Goal: Task Accomplishment & Management: Manage account settings

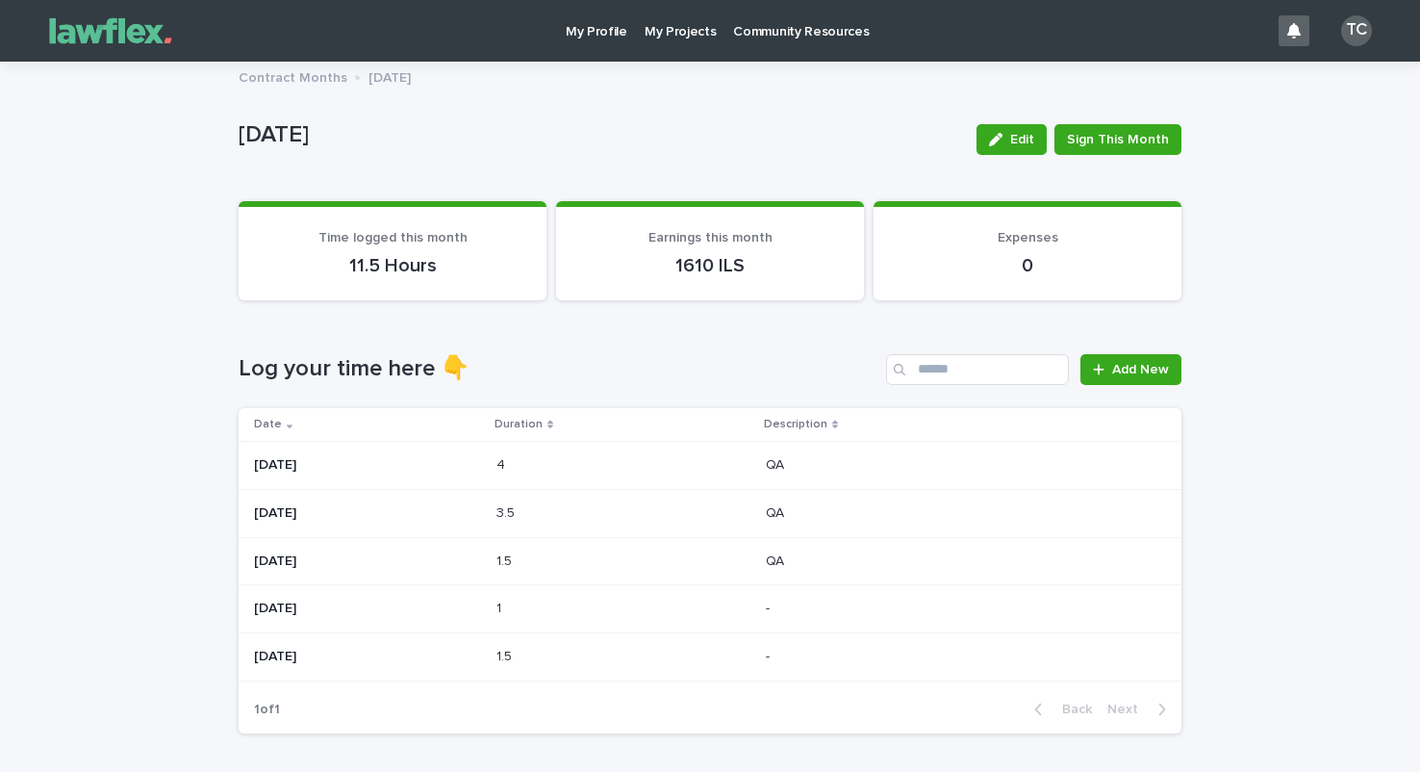
click at [459, 457] on p "[DATE]" at bounding box center [367, 465] width 227 height 16
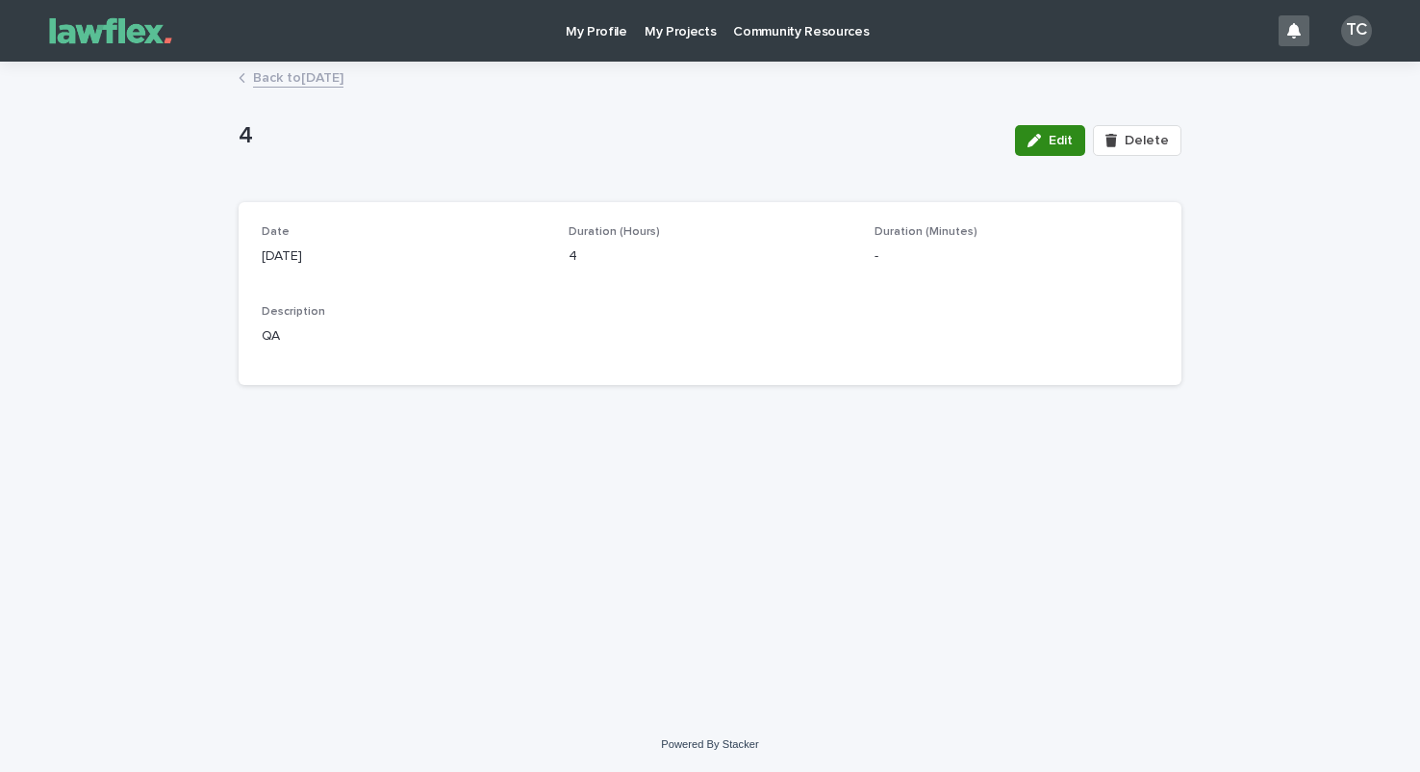
click at [1057, 143] on span "Edit" at bounding box center [1061, 140] width 24 height 13
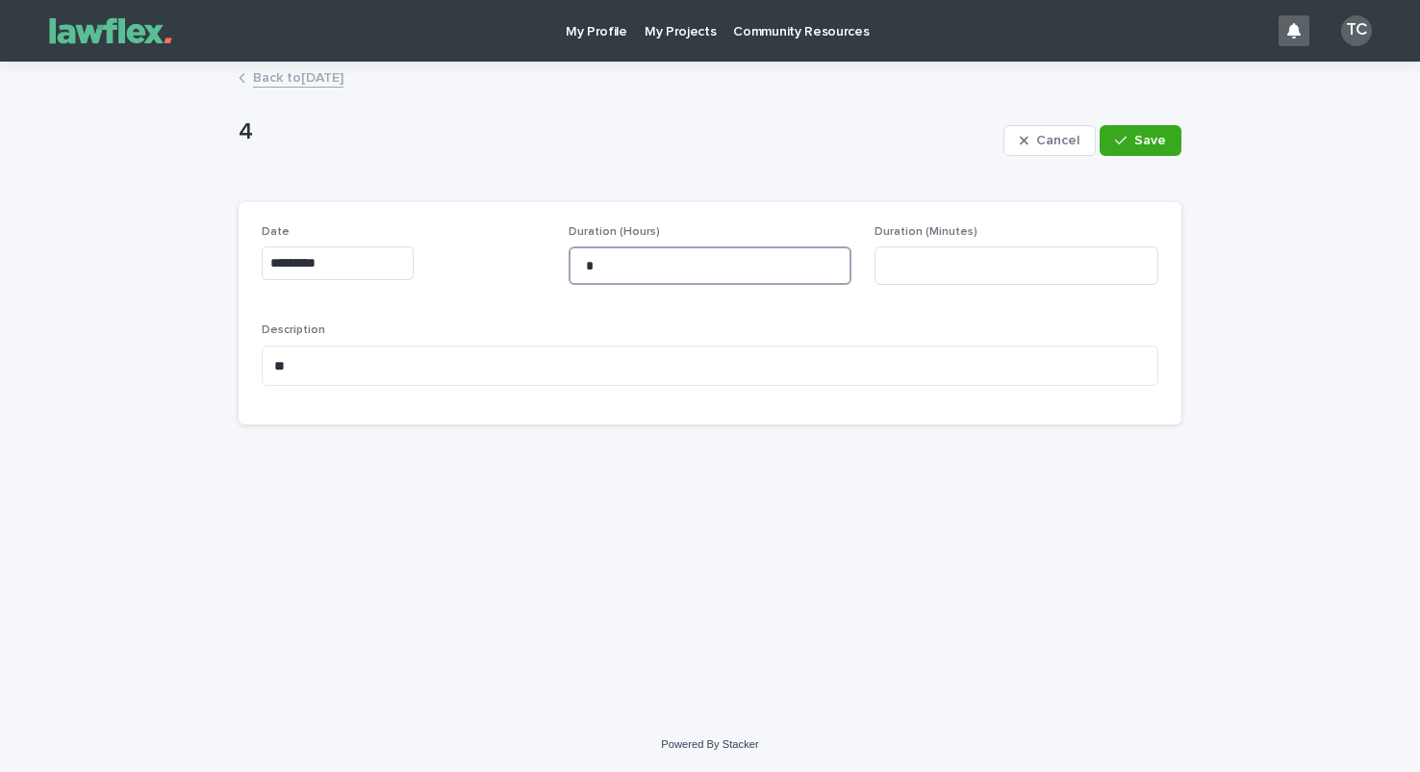
click at [706, 276] on input "*" at bounding box center [711, 265] width 284 height 38
type input "*"
click at [1153, 142] on span "Save" at bounding box center [1150, 140] width 32 height 13
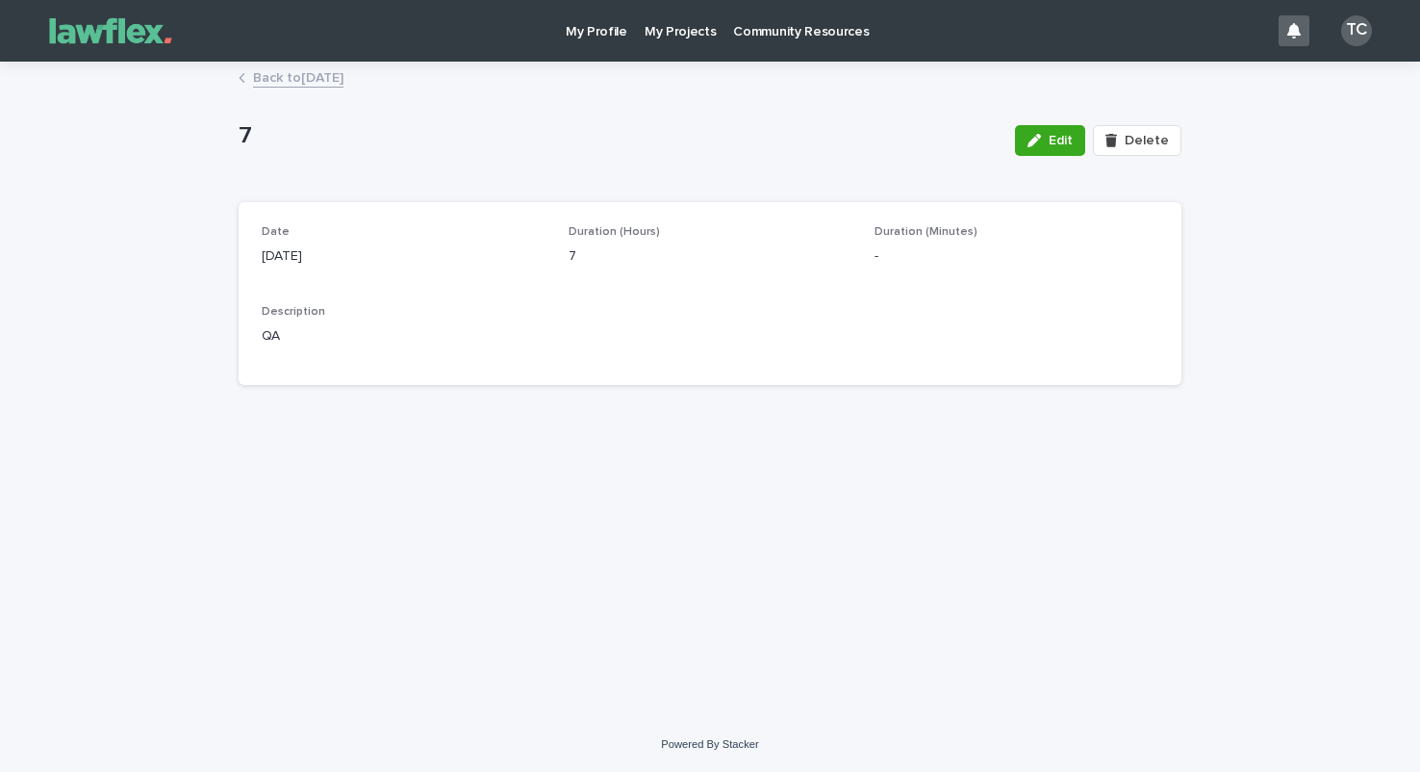
click at [343, 79] on link "Back to [DATE]" at bounding box center [298, 76] width 90 height 22
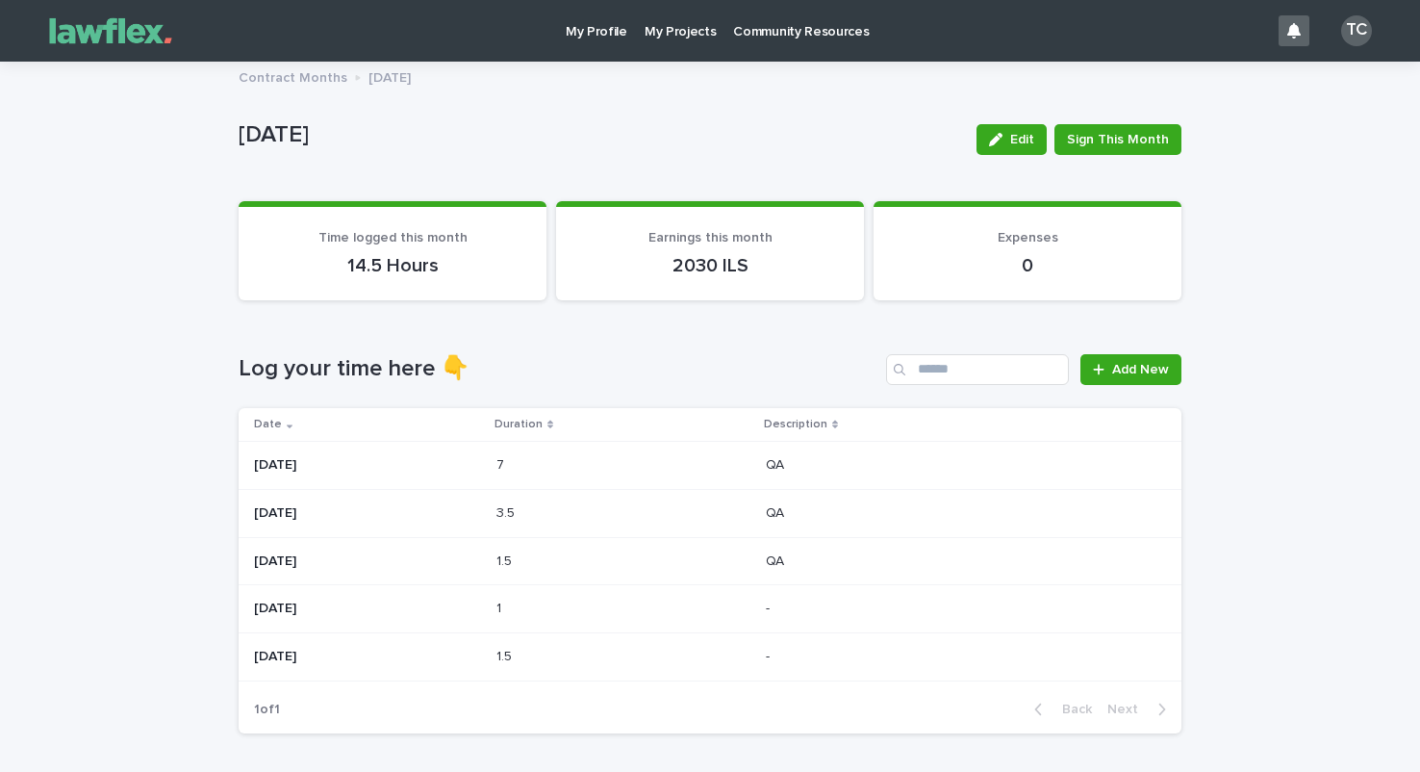
click at [619, 520] on div "3.5 3.5" at bounding box center [623, 513] width 254 height 32
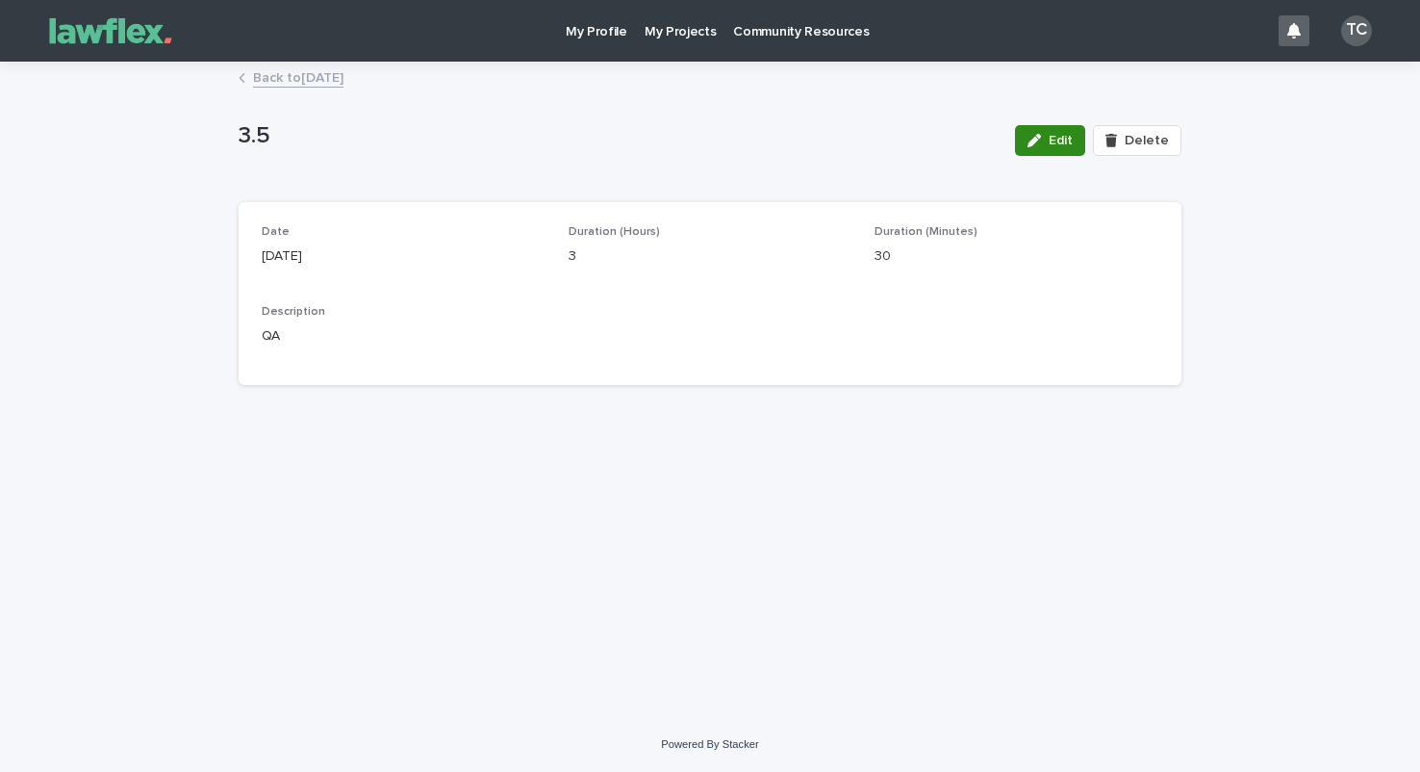
click at [1072, 151] on button "Edit" at bounding box center [1050, 140] width 70 height 31
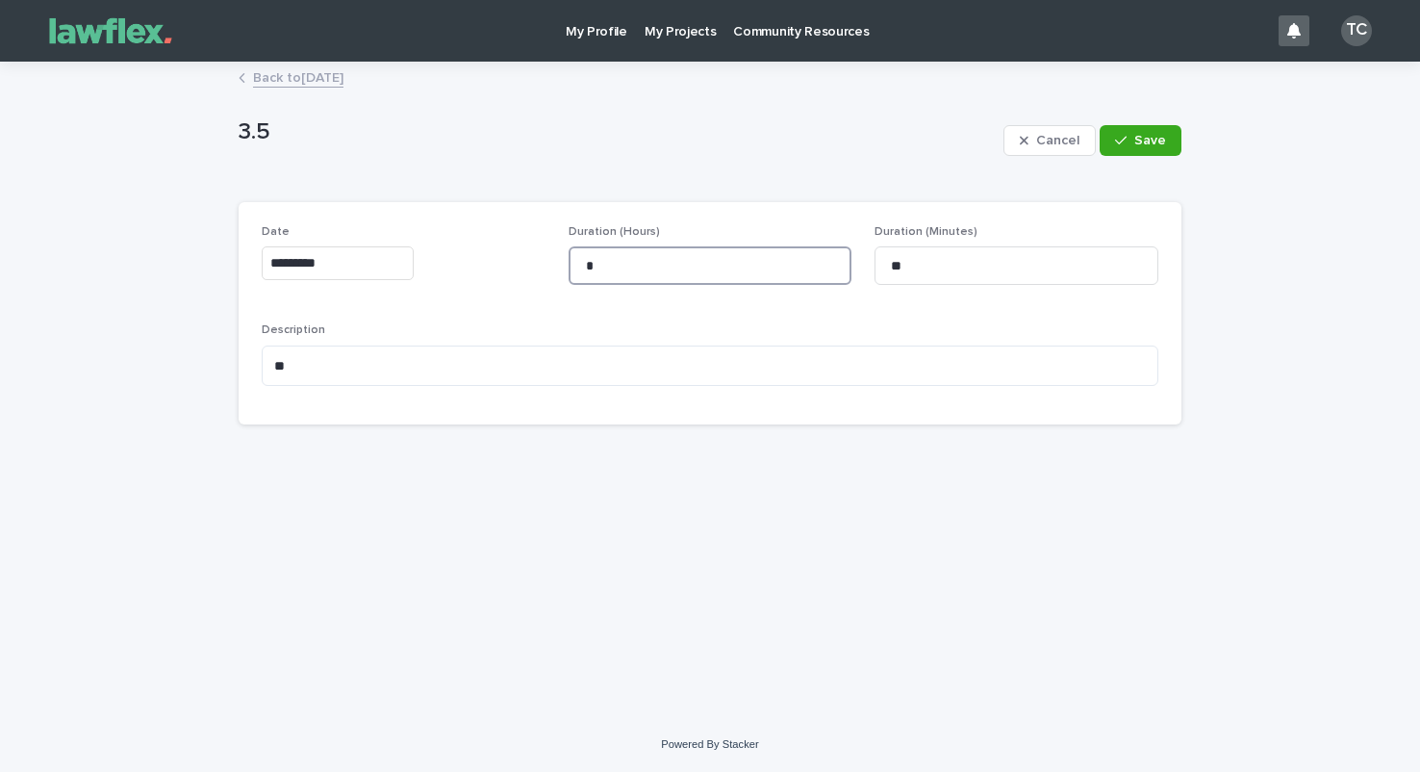
click at [700, 250] on input "*" at bounding box center [711, 265] width 284 height 38
type input "*"
click at [1129, 152] on button "Save" at bounding box center [1141, 140] width 82 height 31
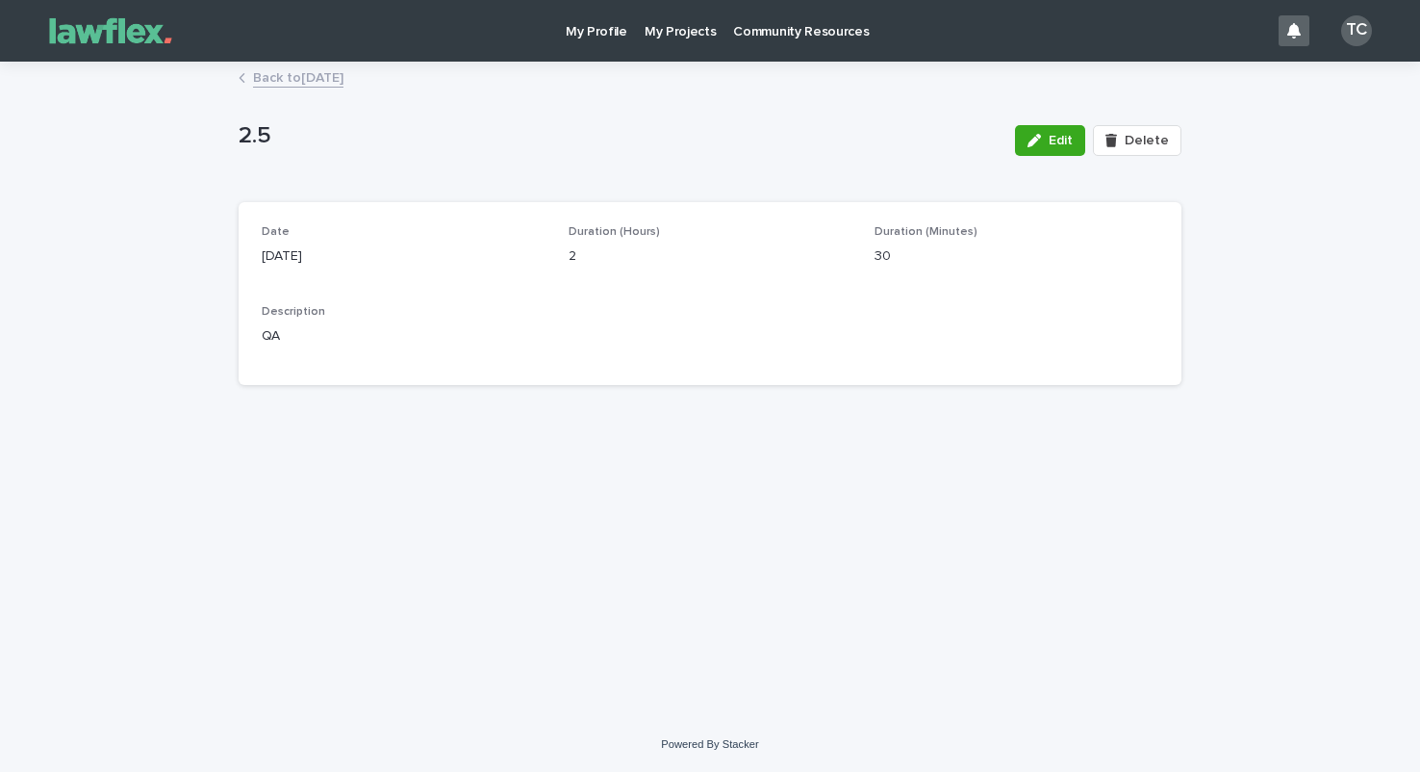
click at [328, 72] on link "Back to [DATE]" at bounding box center [298, 76] width 90 height 22
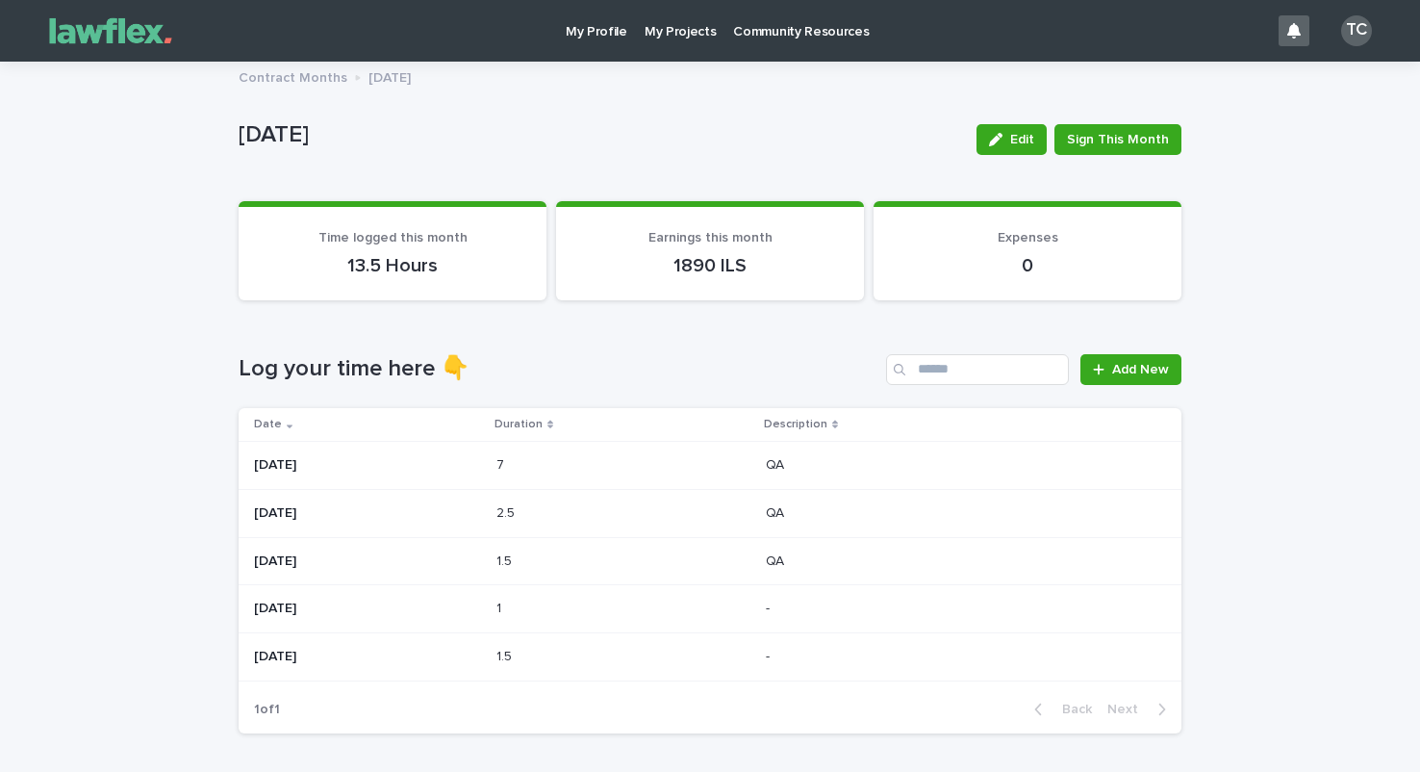
scroll to position [66, 0]
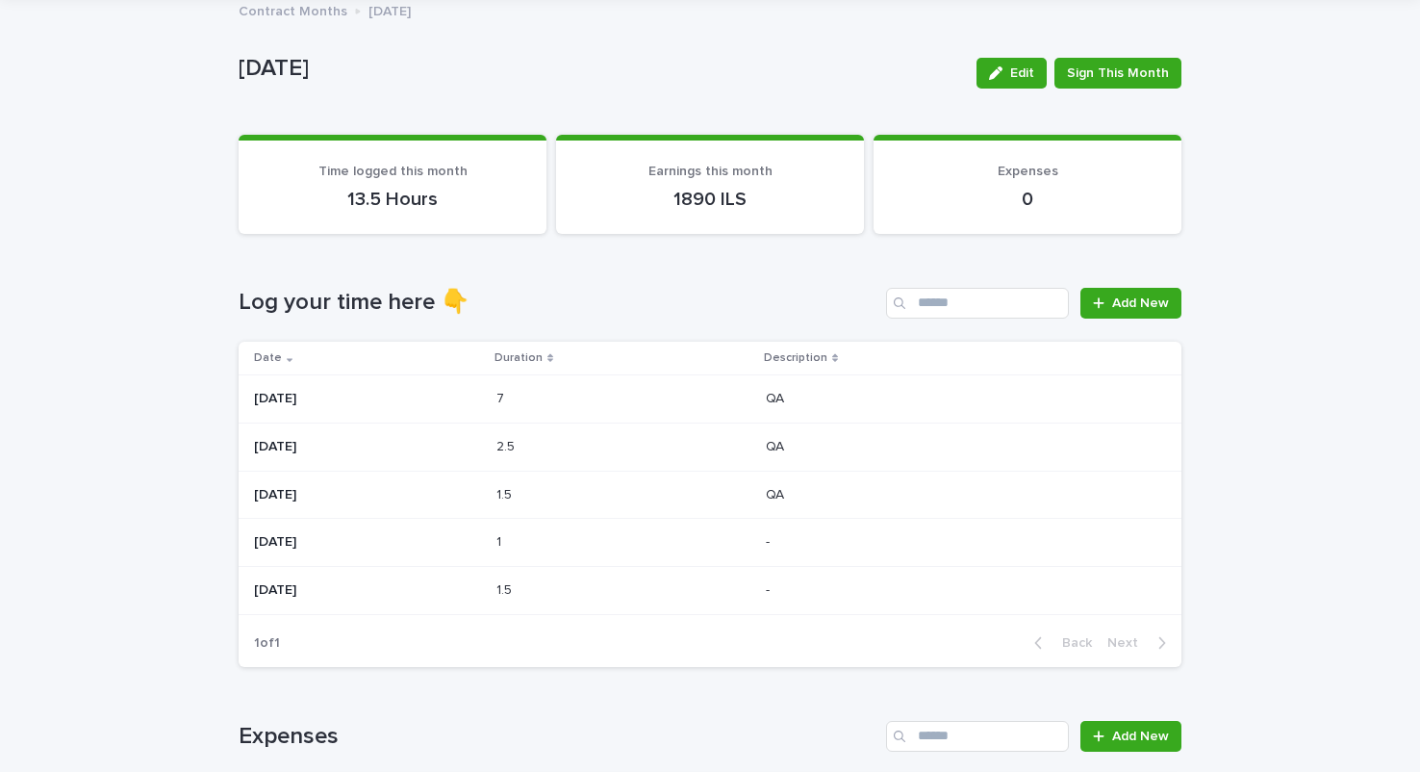
click at [481, 395] on p "[DATE]" at bounding box center [367, 399] width 227 height 16
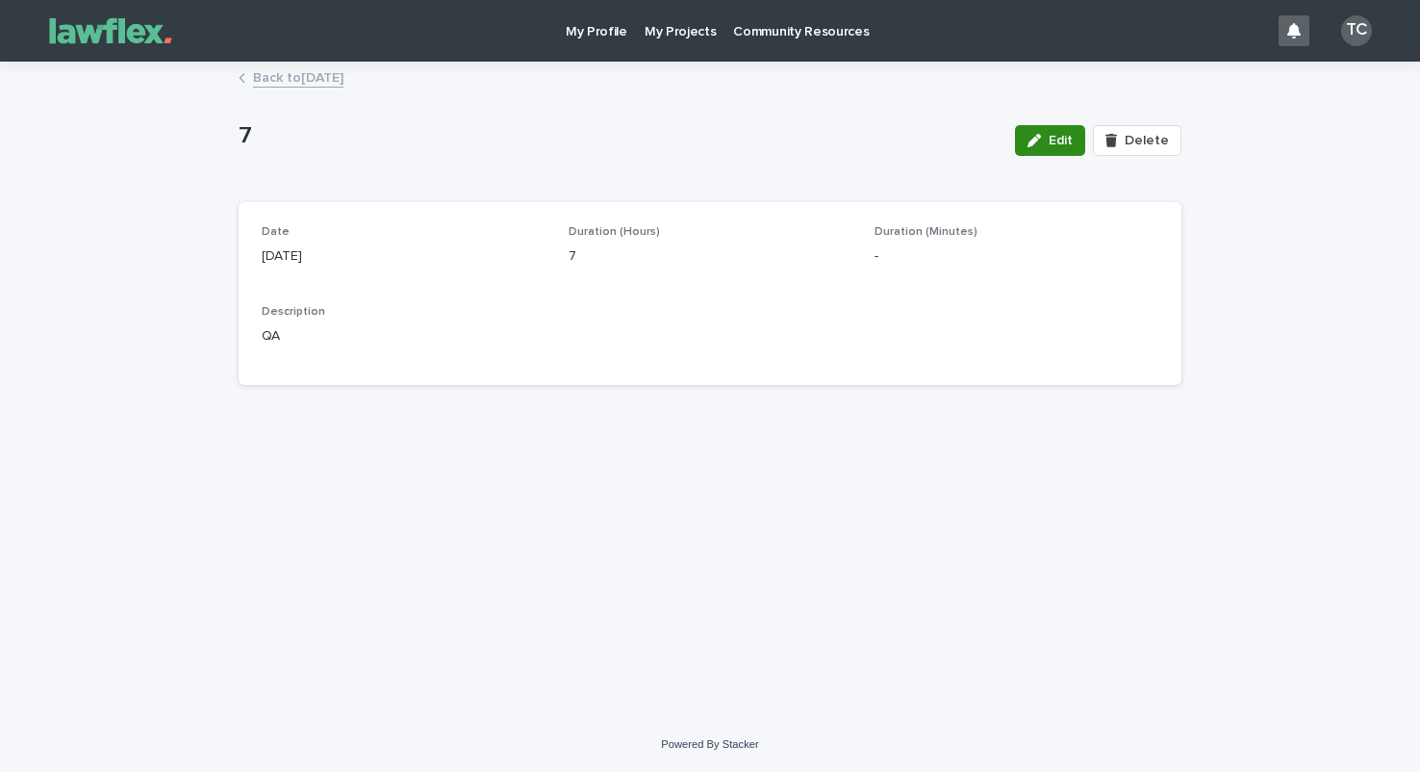
click at [1049, 143] on div "button" at bounding box center [1037, 140] width 21 height 13
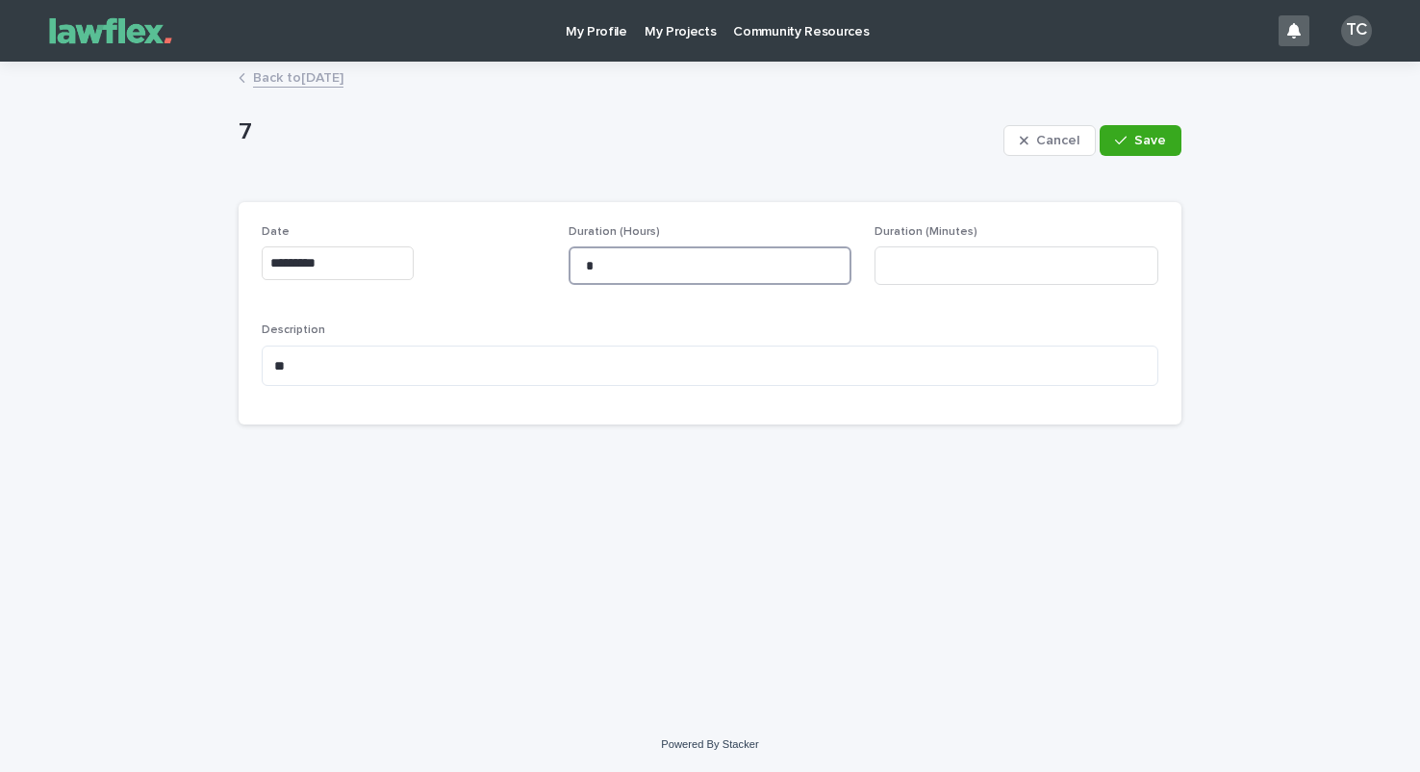
click at [720, 265] on input "*" at bounding box center [711, 265] width 284 height 38
type input "*"
click at [1153, 144] on span "Save" at bounding box center [1150, 140] width 32 height 13
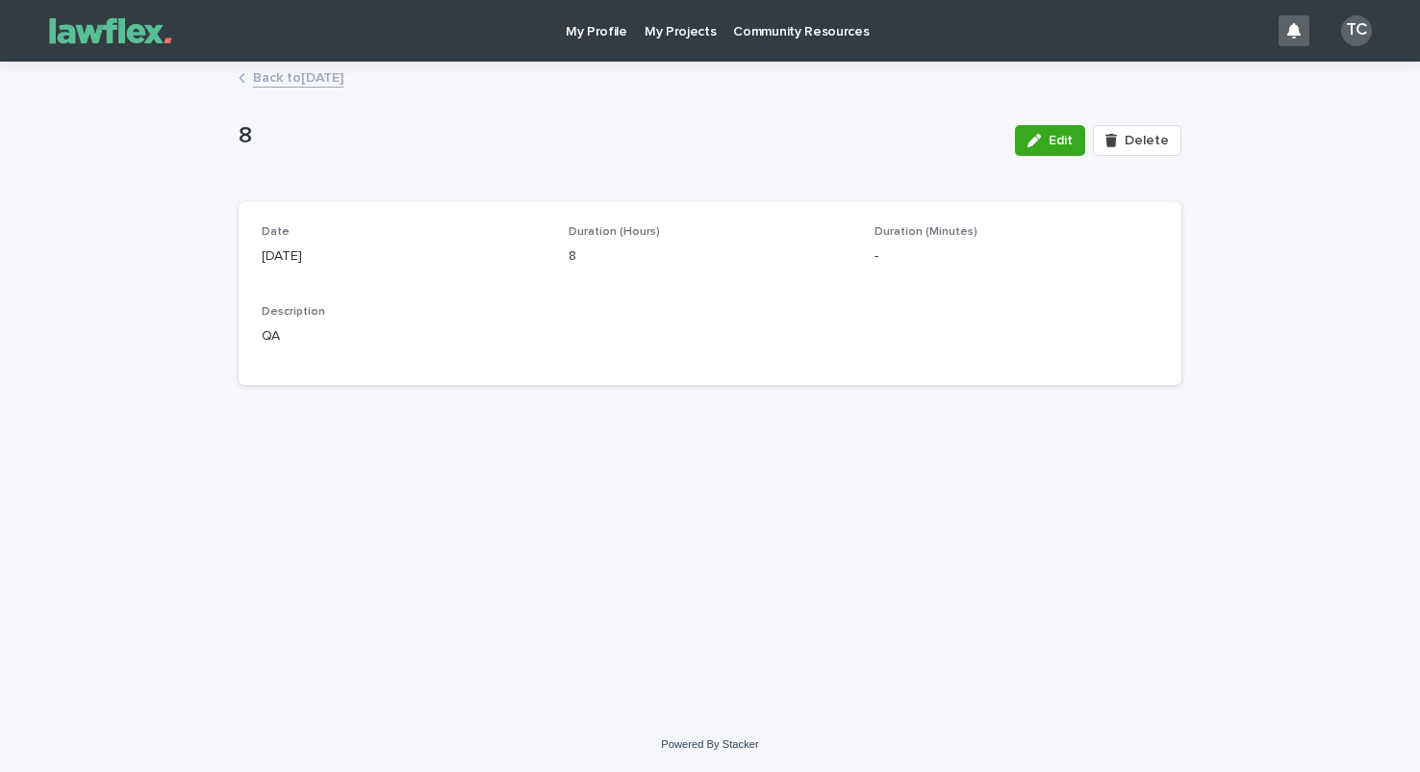
click at [342, 82] on link "Back to [DATE]" at bounding box center [298, 76] width 90 height 22
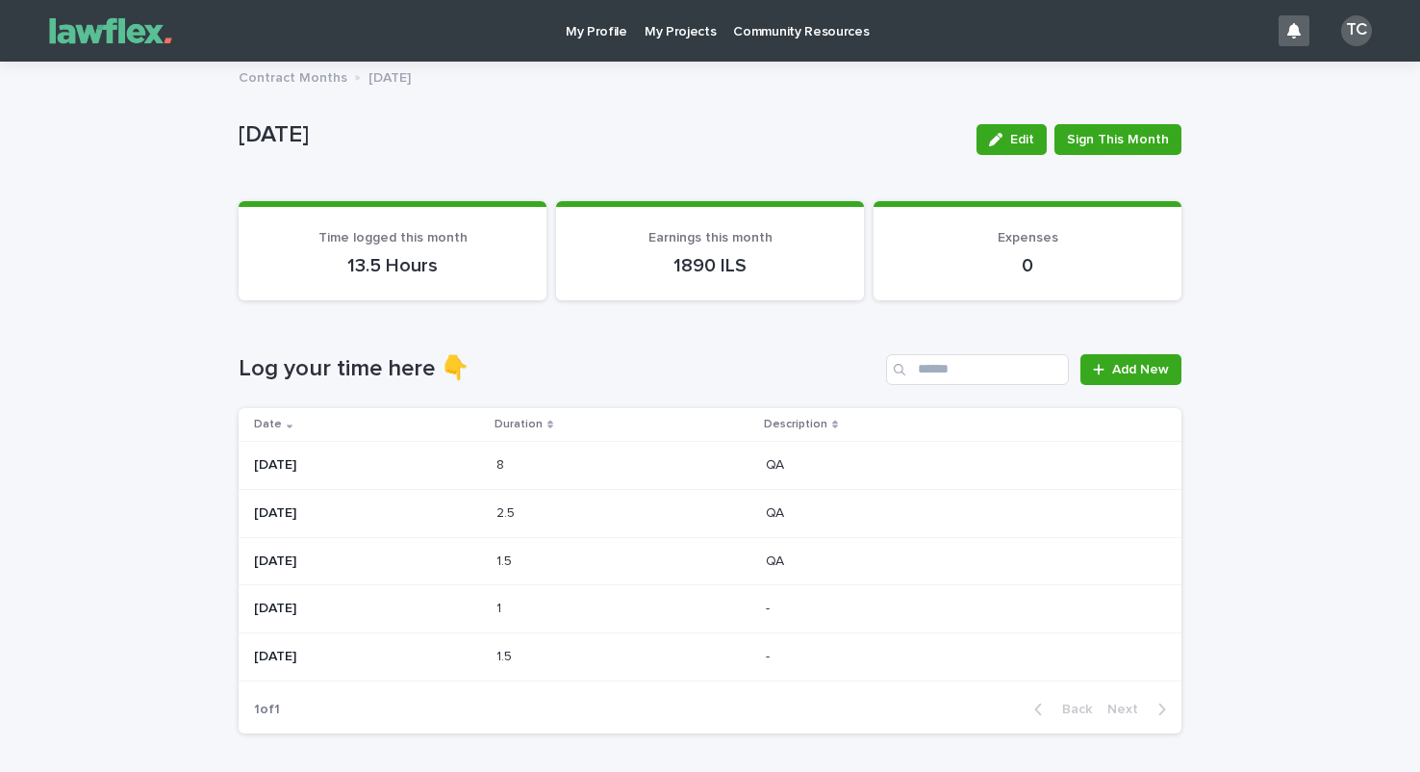
click at [481, 515] on p "[DATE]" at bounding box center [367, 513] width 227 height 16
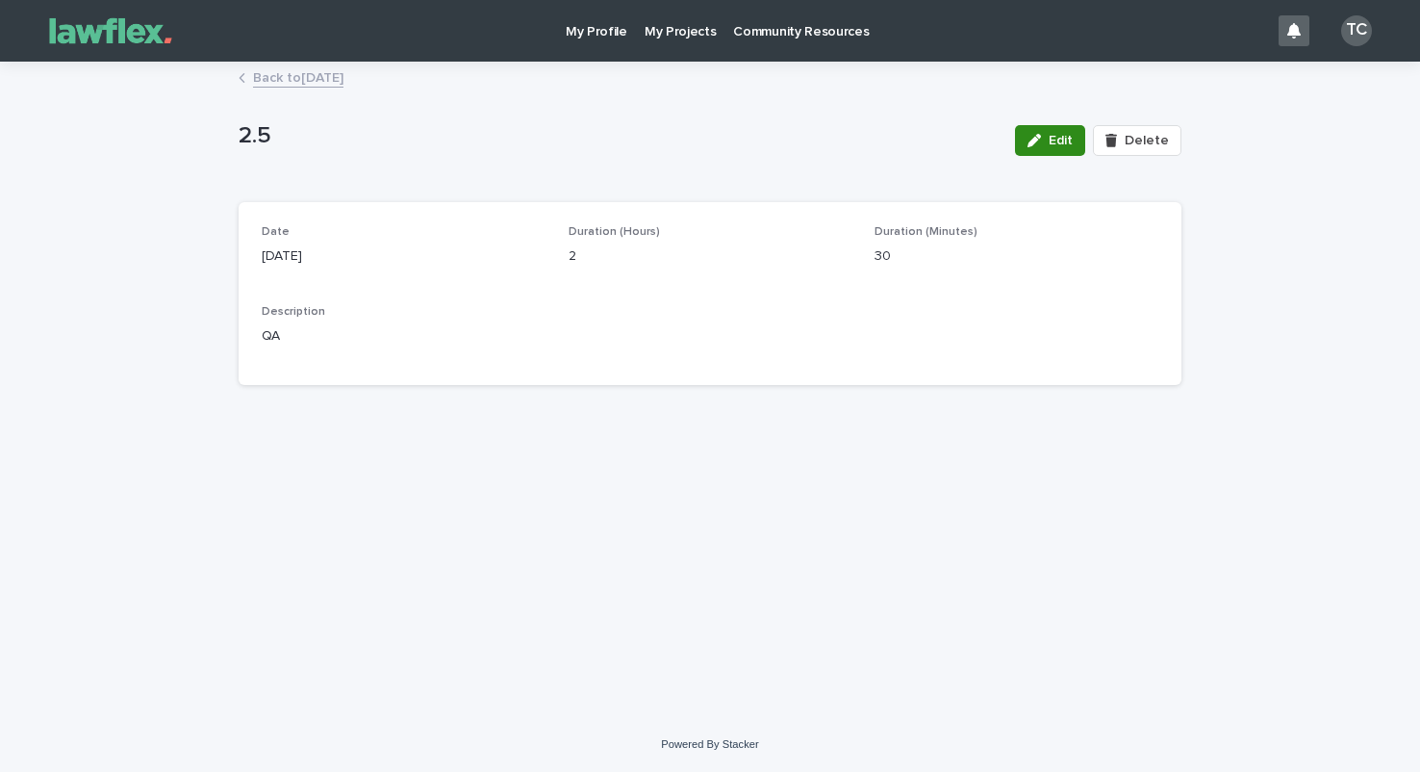
click at [1066, 141] on span "Edit" at bounding box center [1061, 140] width 24 height 13
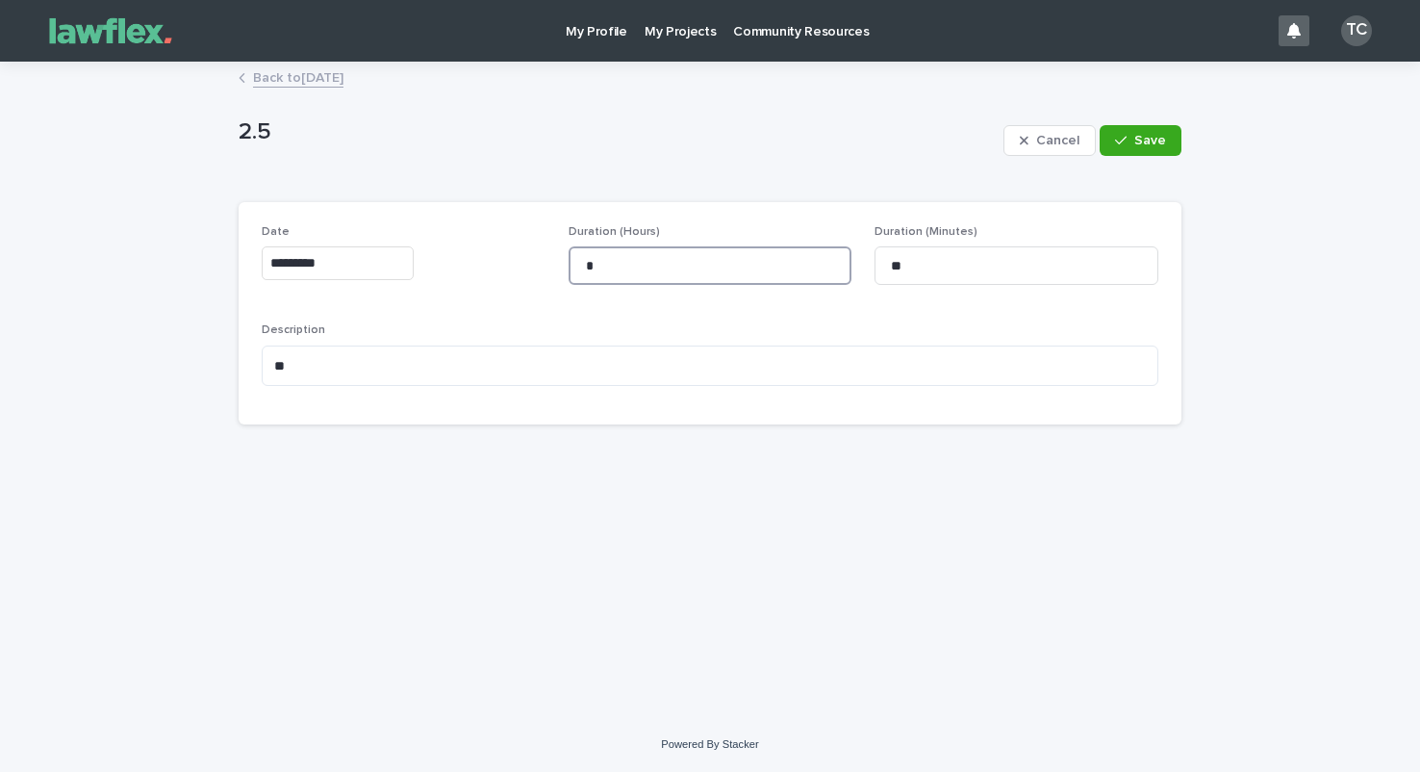
click at [640, 266] on input "*" at bounding box center [711, 265] width 284 height 38
type input "*"
click at [902, 266] on input "**" at bounding box center [1017, 265] width 284 height 38
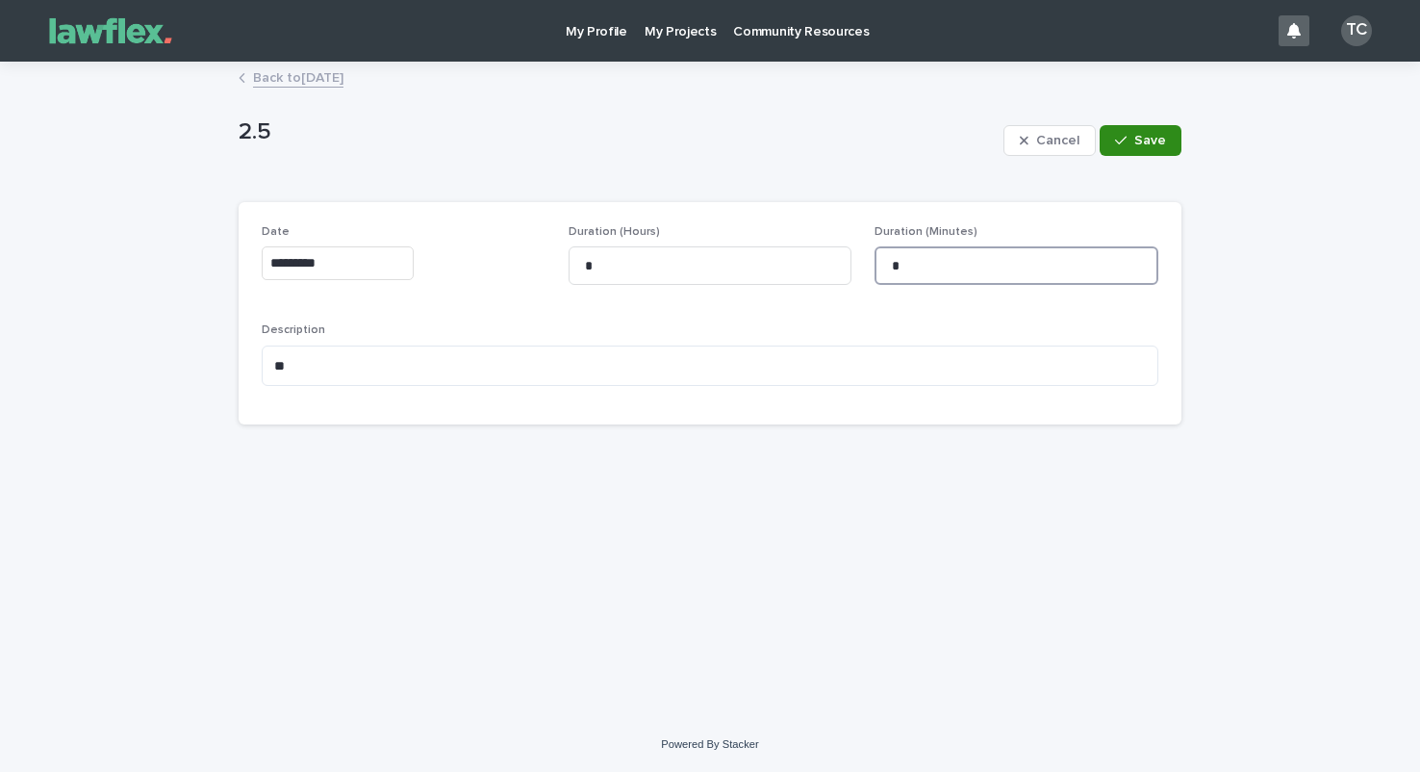
type input "*"
click at [1137, 150] on button "Save" at bounding box center [1141, 140] width 82 height 31
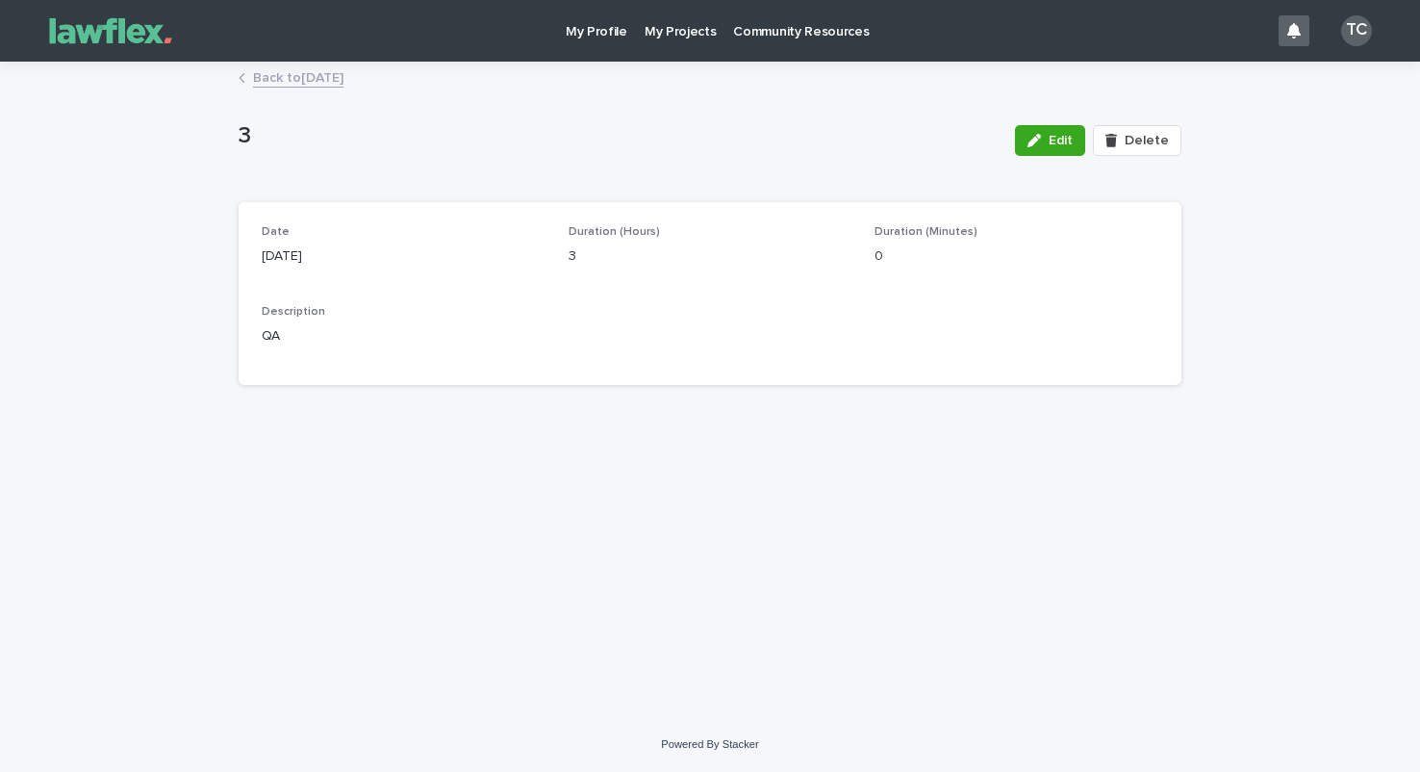
click at [681, 30] on p "My Projects" at bounding box center [681, 20] width 72 height 40
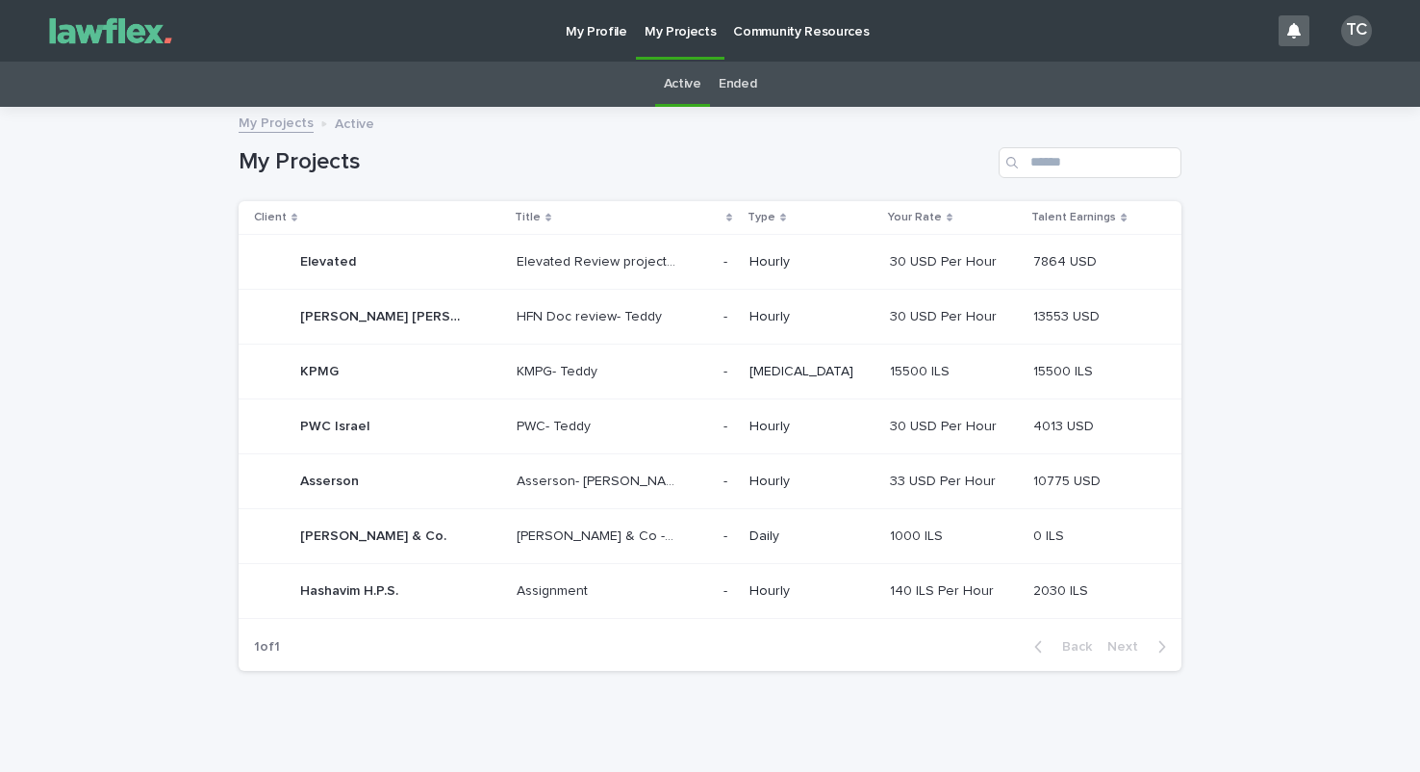
click at [432, 589] on div "Hashavim H.P.S. [PERSON_NAME] H.P.S." at bounding box center [377, 590] width 247 height 38
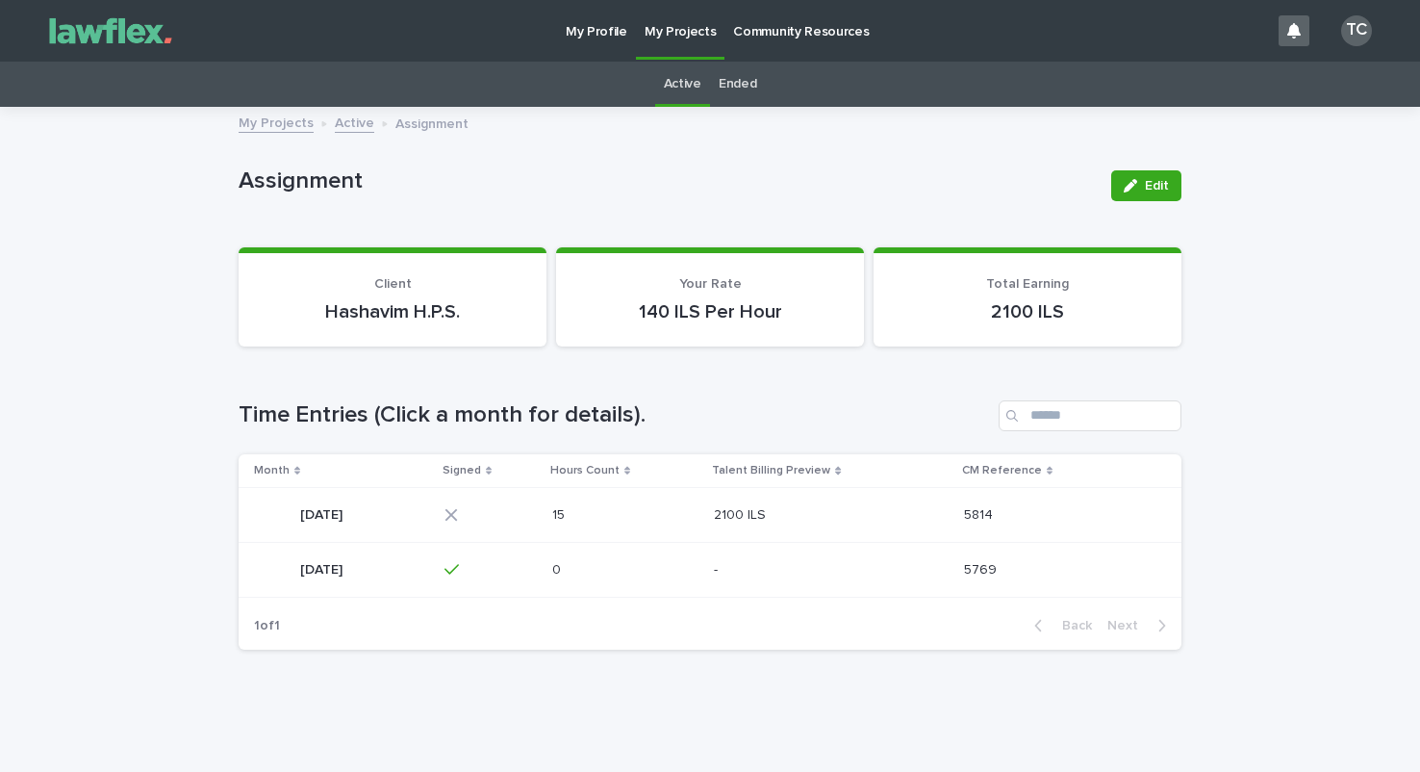
click at [345, 507] on p "[DATE]" at bounding box center [323, 513] width 46 height 20
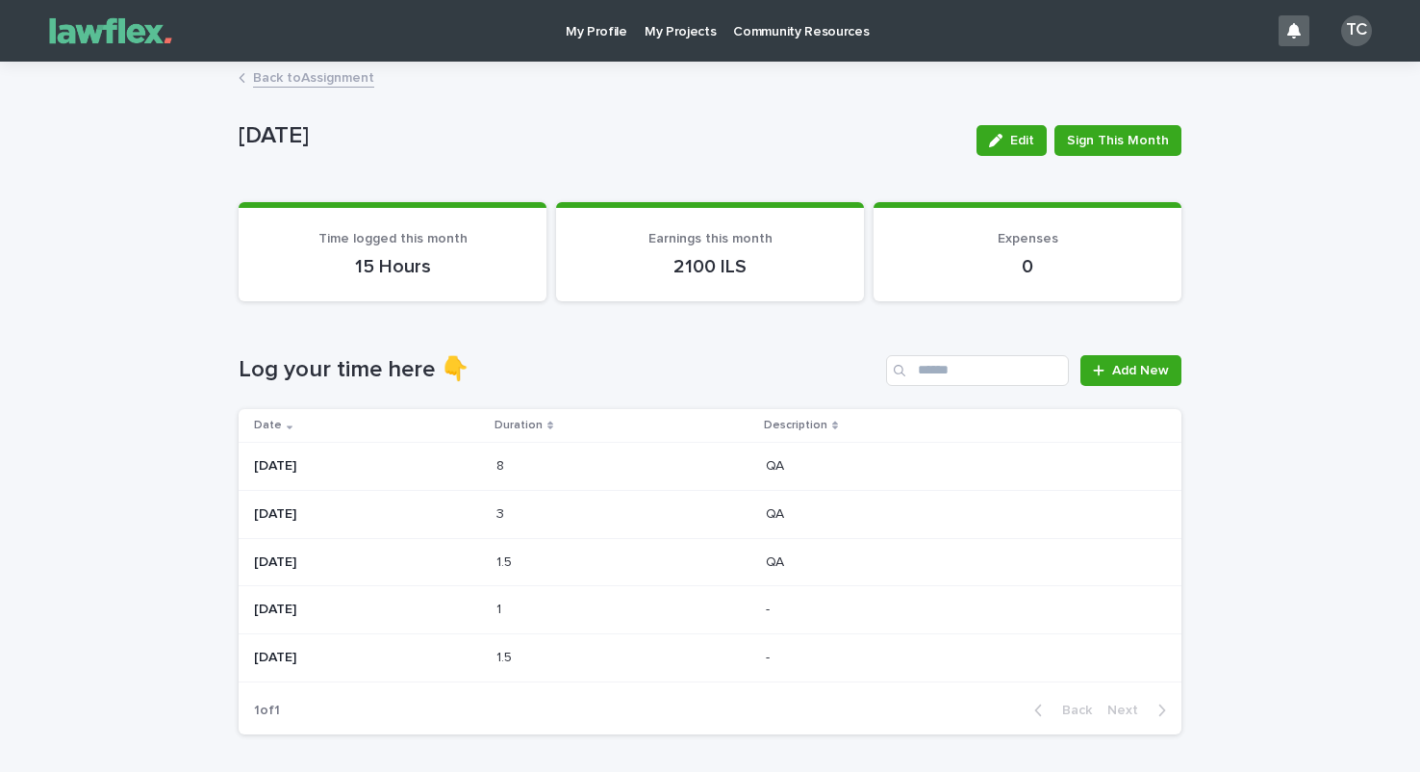
click at [481, 502] on div "[DATE]" at bounding box center [367, 512] width 227 height 20
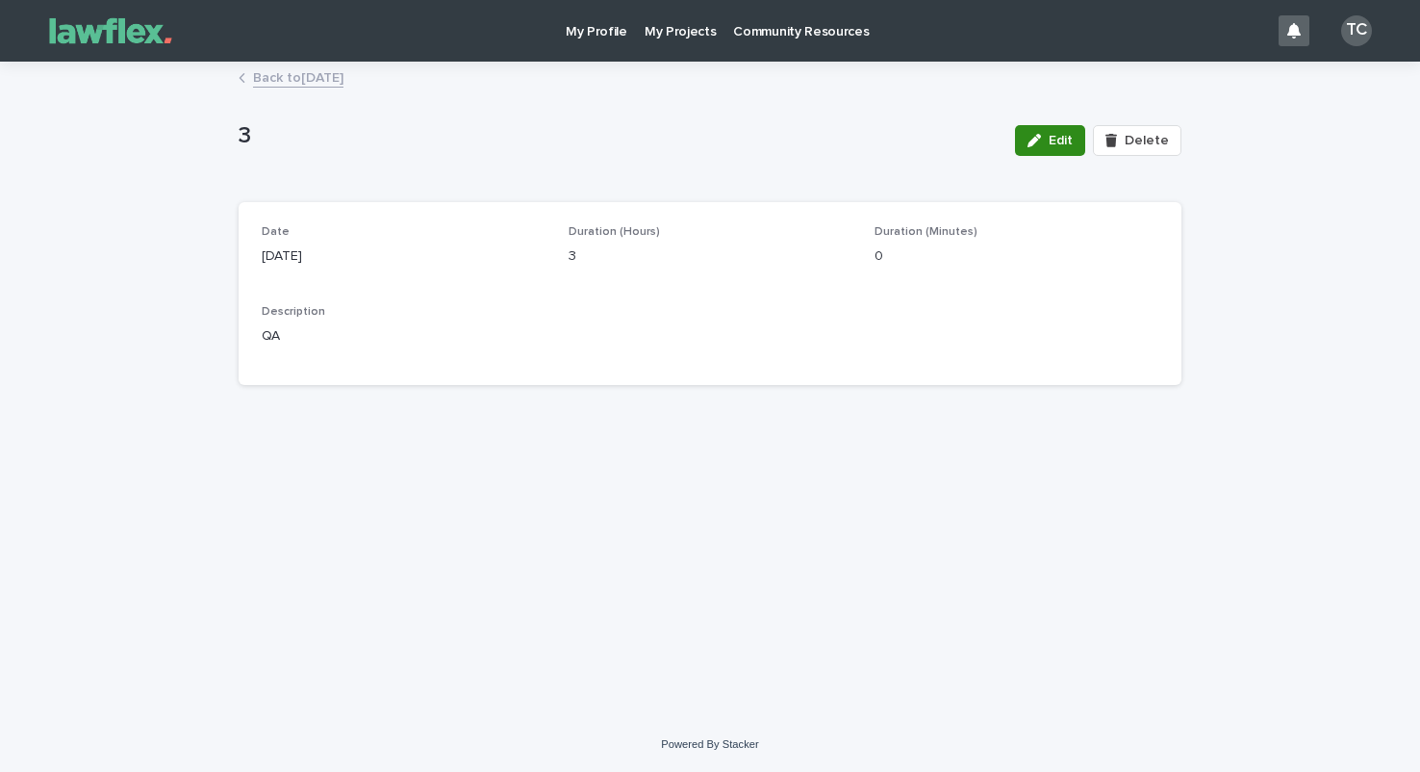
click at [1042, 147] on button "Edit" at bounding box center [1050, 140] width 70 height 31
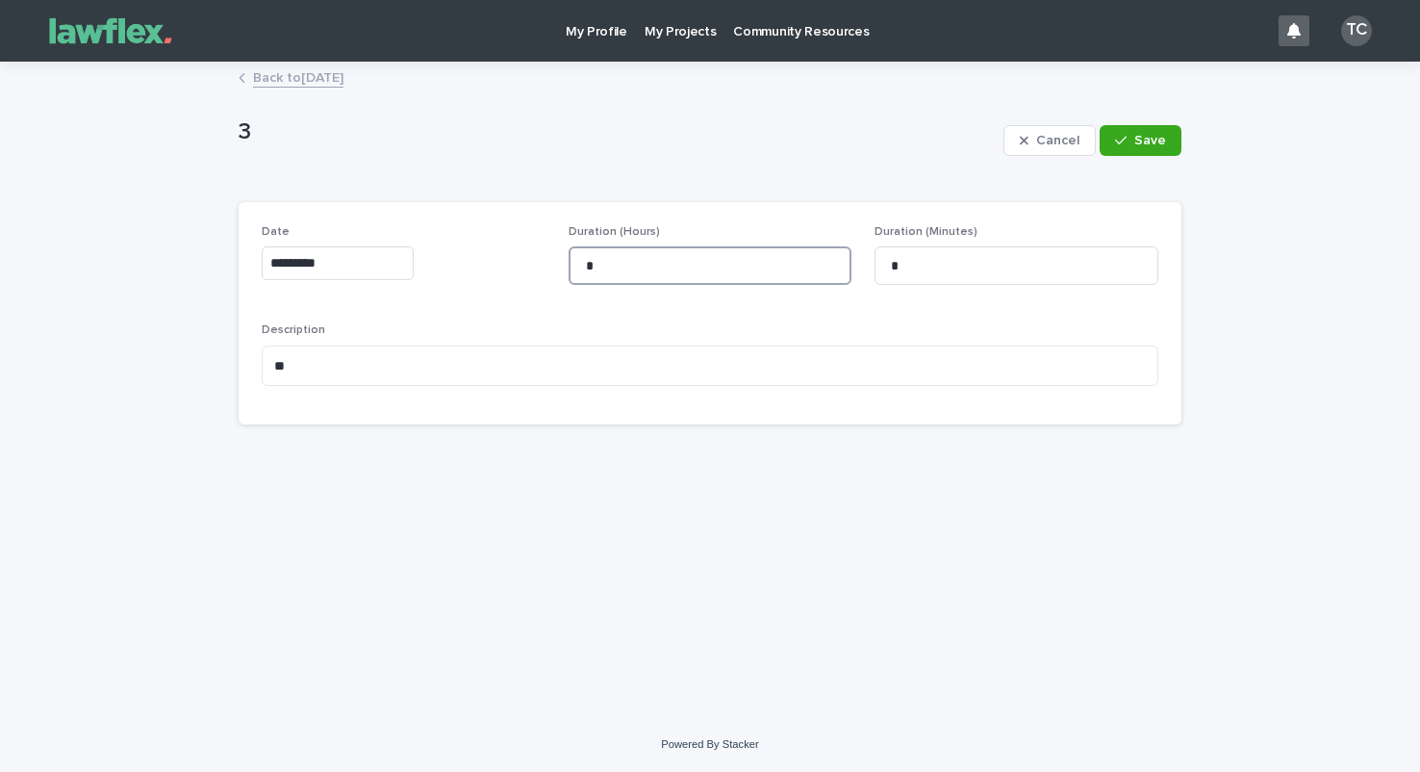
click at [650, 256] on input "*" at bounding box center [711, 265] width 284 height 38
type input "*"
click at [1154, 140] on span "Save" at bounding box center [1150, 140] width 32 height 13
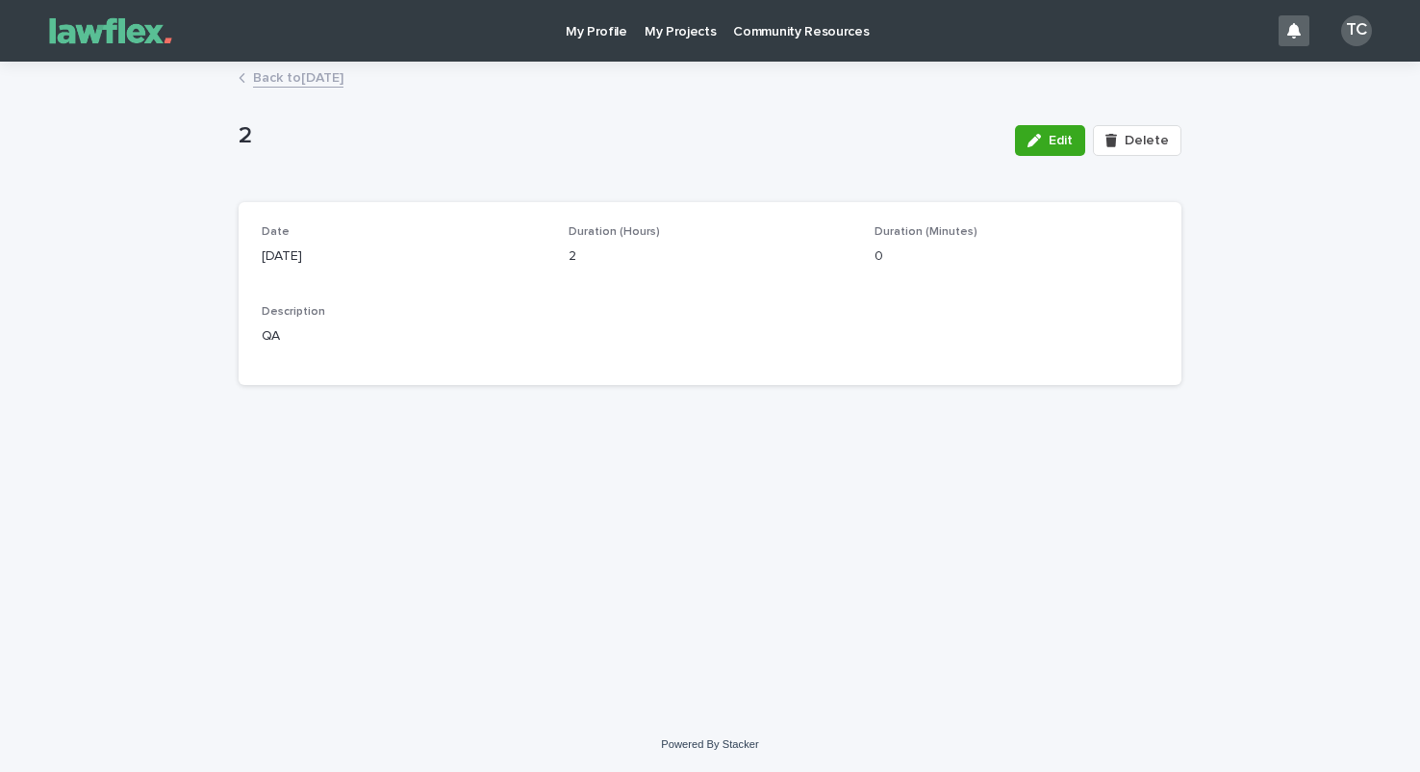
click at [343, 78] on link "Back to [DATE]" at bounding box center [298, 76] width 90 height 22
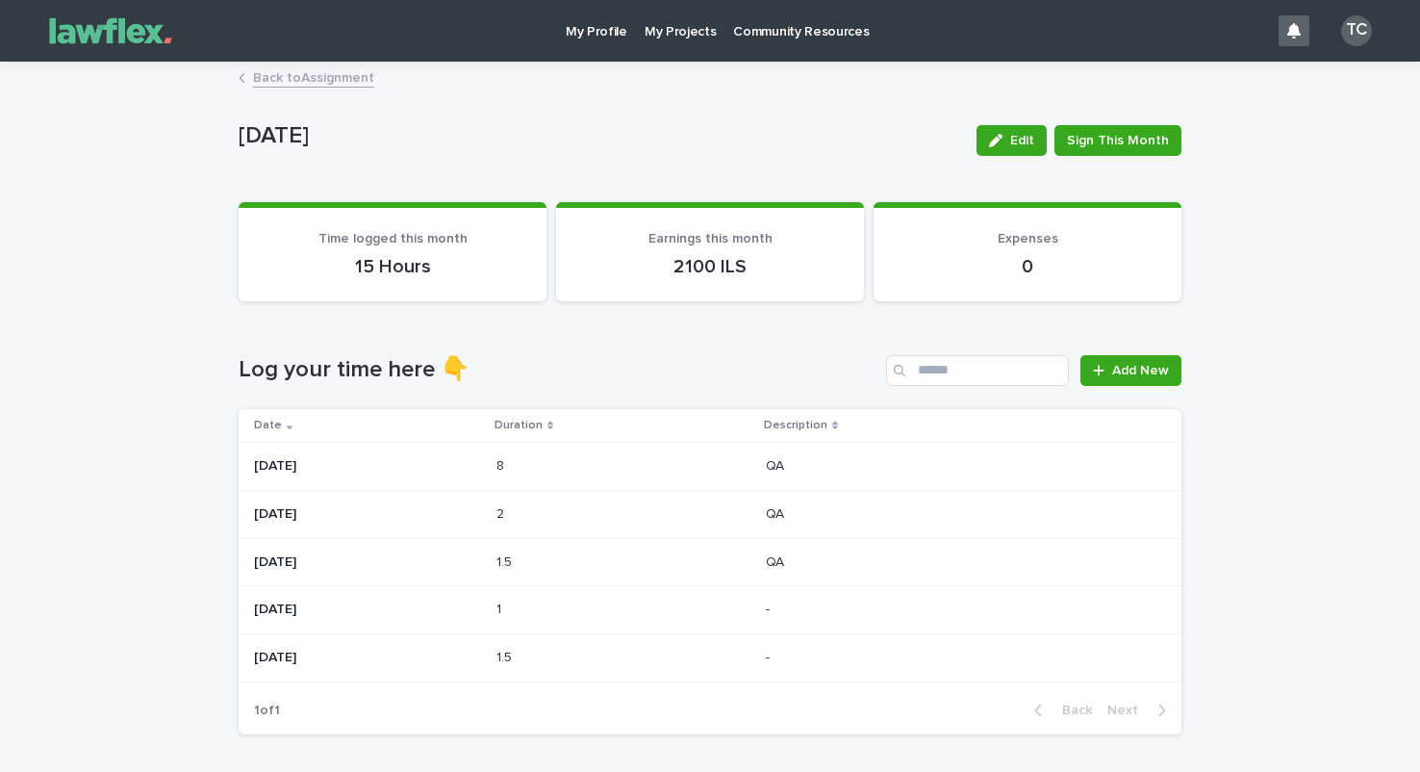
click at [489, 467] on td "[DATE]" at bounding box center [364, 466] width 250 height 48
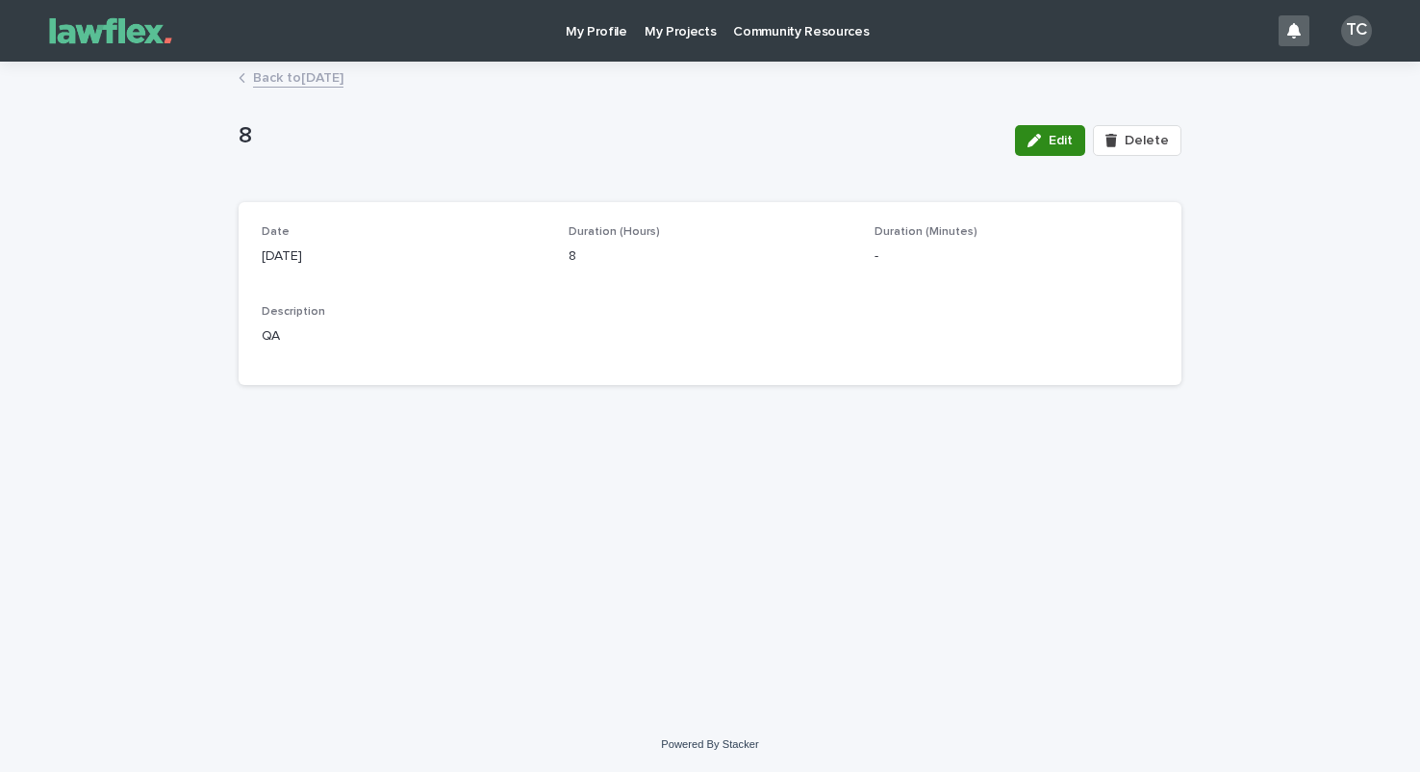
click at [1074, 149] on button "Edit" at bounding box center [1050, 140] width 70 height 31
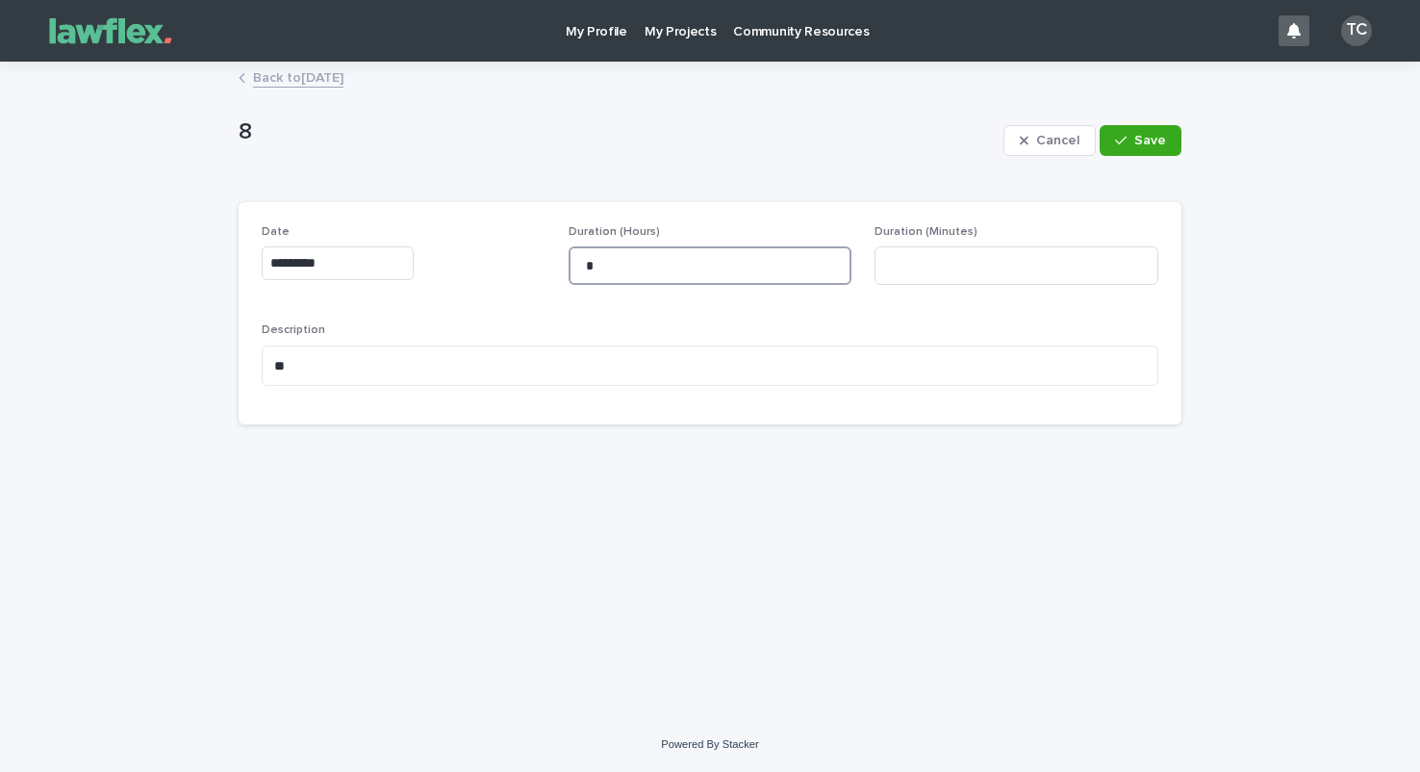
click at [684, 251] on input "*" at bounding box center [711, 265] width 284 height 38
type input "*"
click at [1134, 143] on div "button" at bounding box center [1124, 140] width 19 height 13
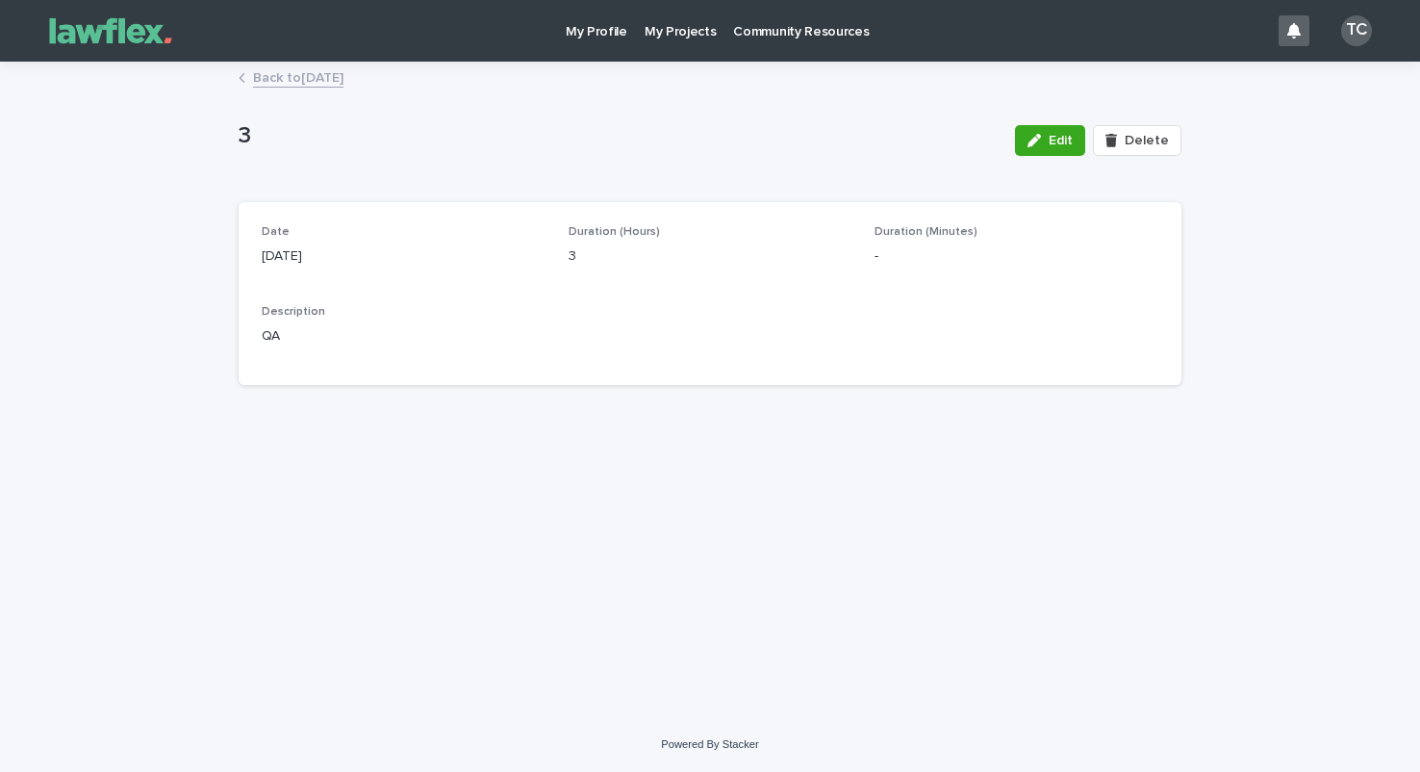
click at [318, 75] on link "Back to [DATE]" at bounding box center [298, 76] width 90 height 22
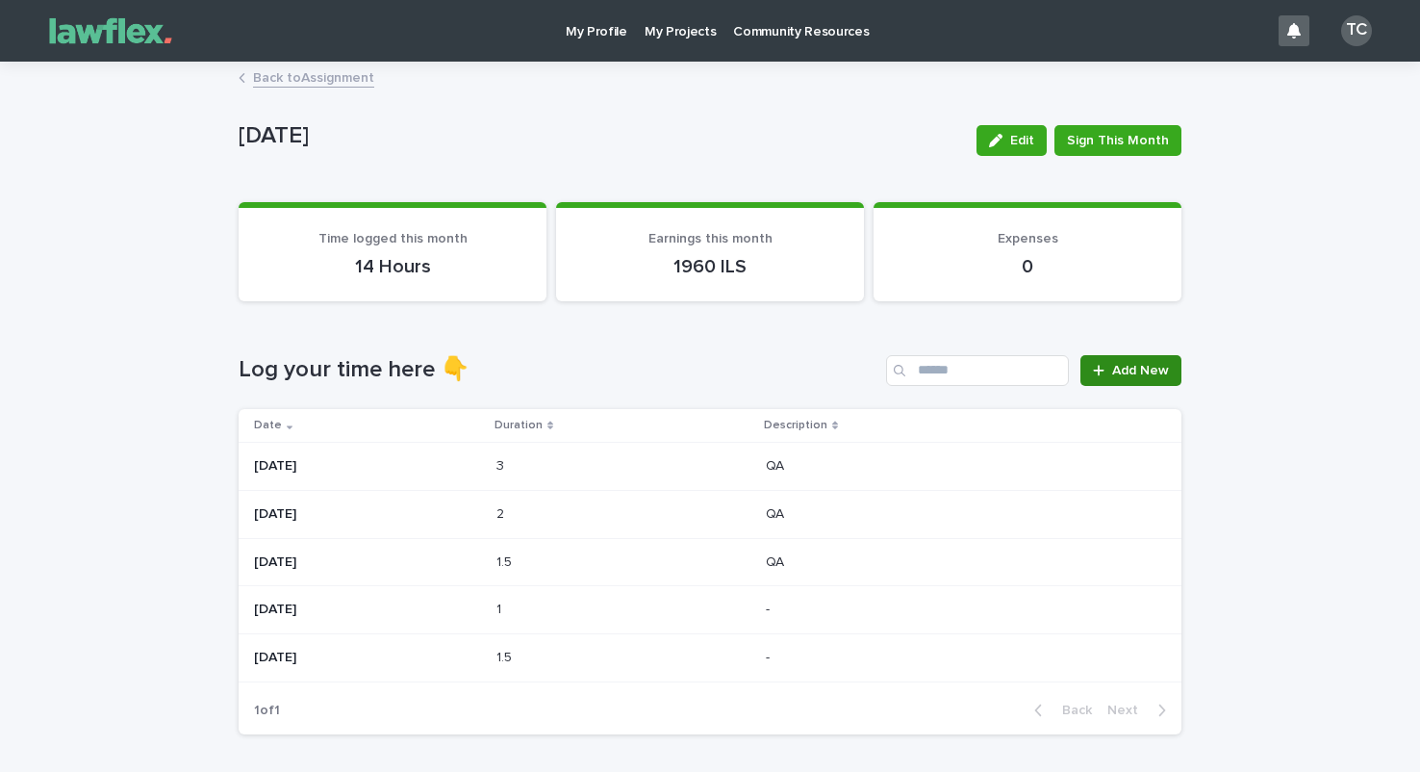
click at [1131, 374] on span "Add New" at bounding box center [1140, 370] width 57 height 13
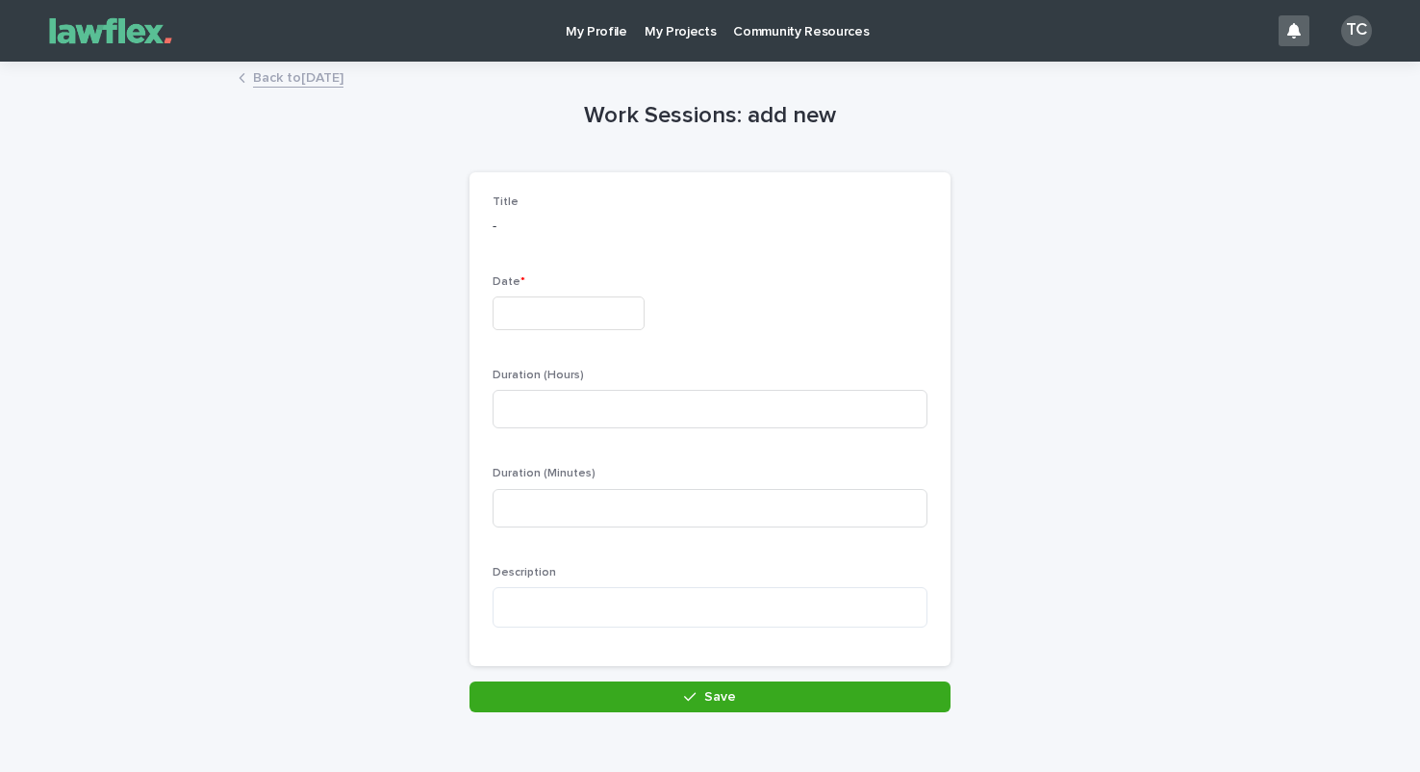
click at [547, 316] on input "text" at bounding box center [569, 313] width 152 height 34
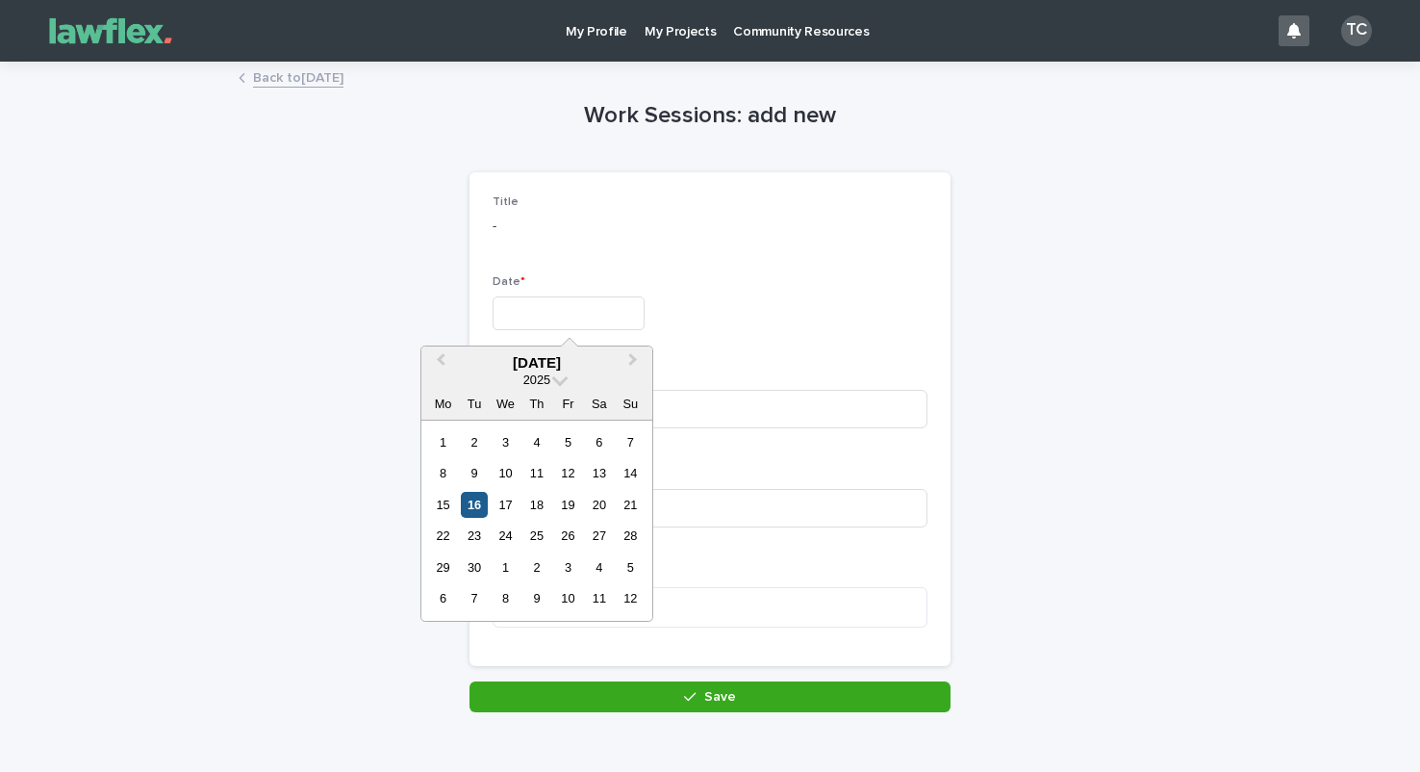
click at [475, 504] on div "16" at bounding box center [474, 505] width 26 height 26
type input "*********"
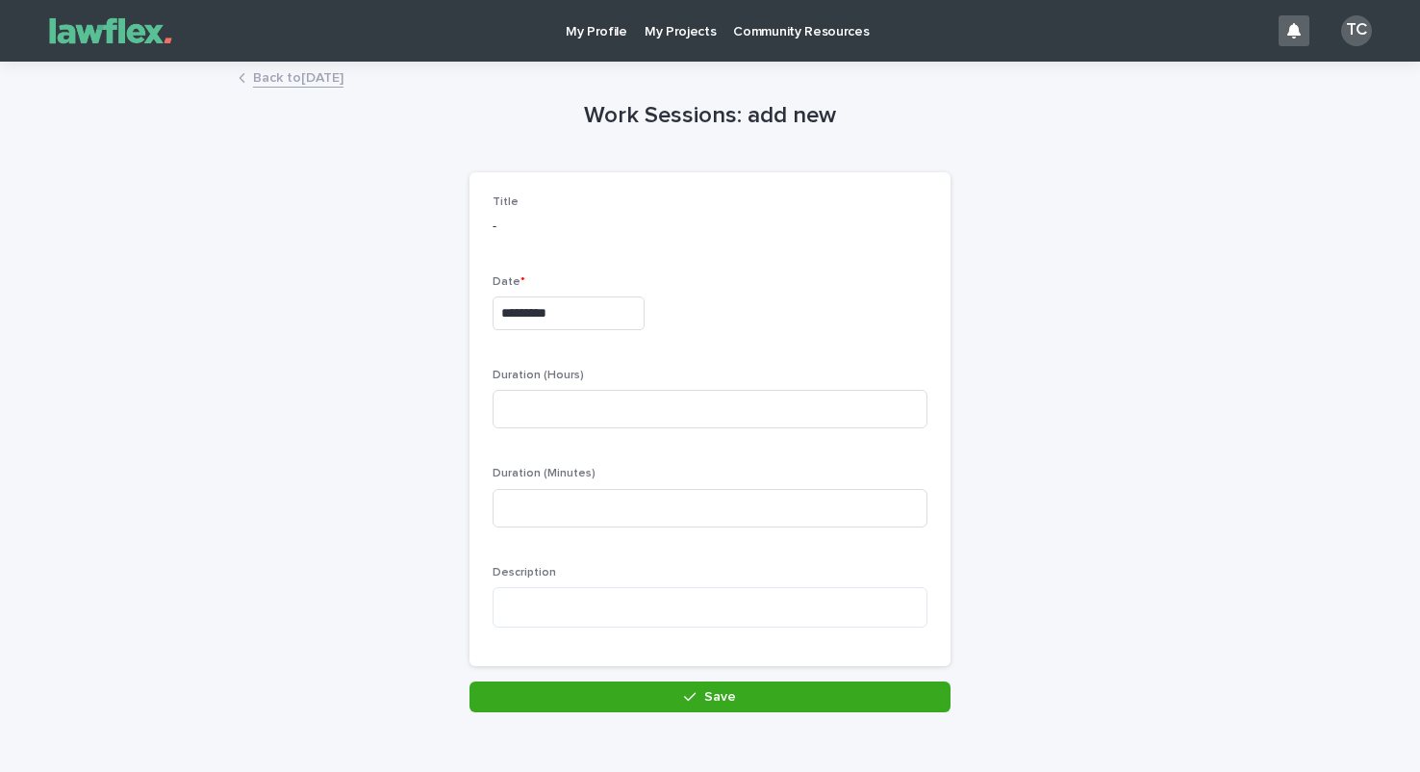
click at [585, 372] on p "Duration (Hours)" at bounding box center [710, 374] width 435 height 13
click at [593, 391] on input at bounding box center [710, 409] width 435 height 38
type input "*"
click at [663, 609] on textarea at bounding box center [710, 607] width 435 height 40
type textarea "*"
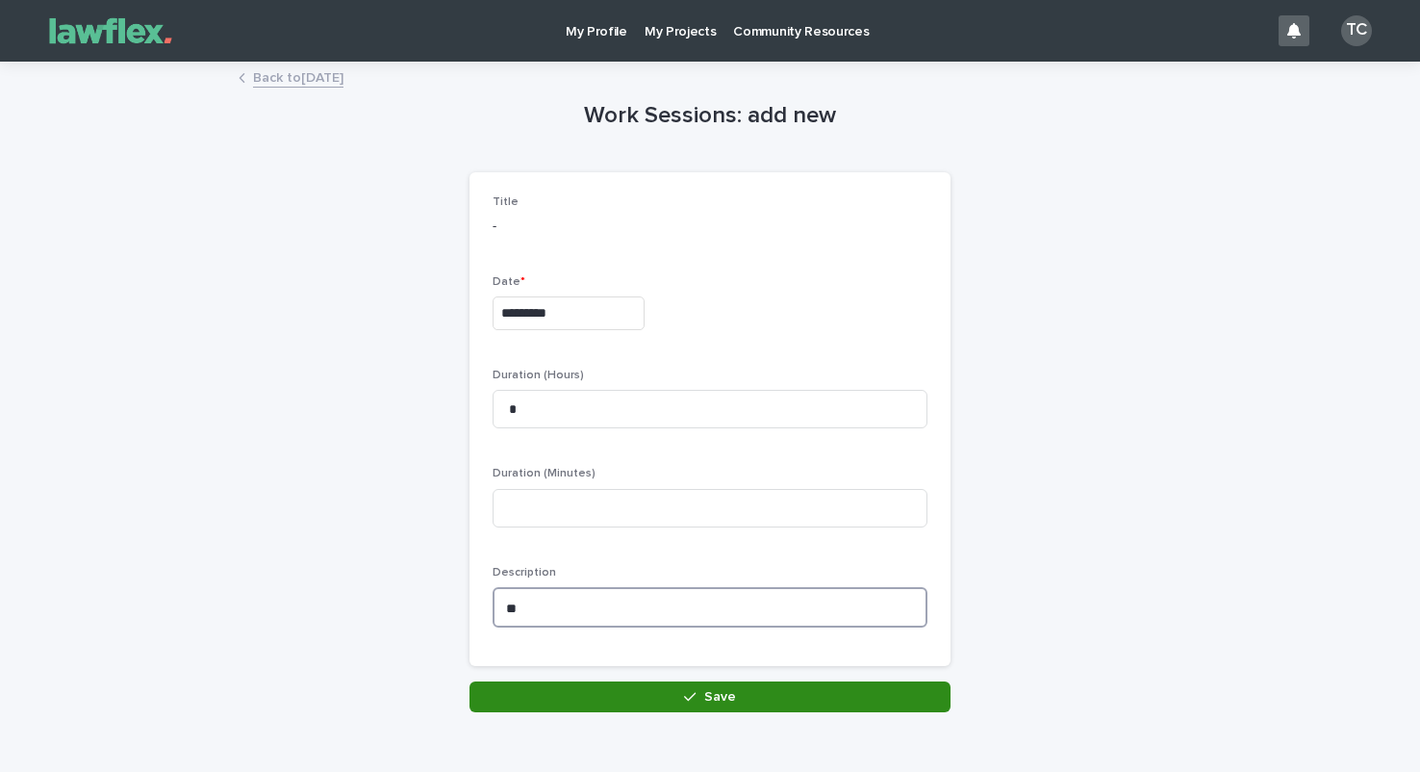
type textarea "**"
click at [672, 696] on button "Save" at bounding box center [709, 696] width 481 height 31
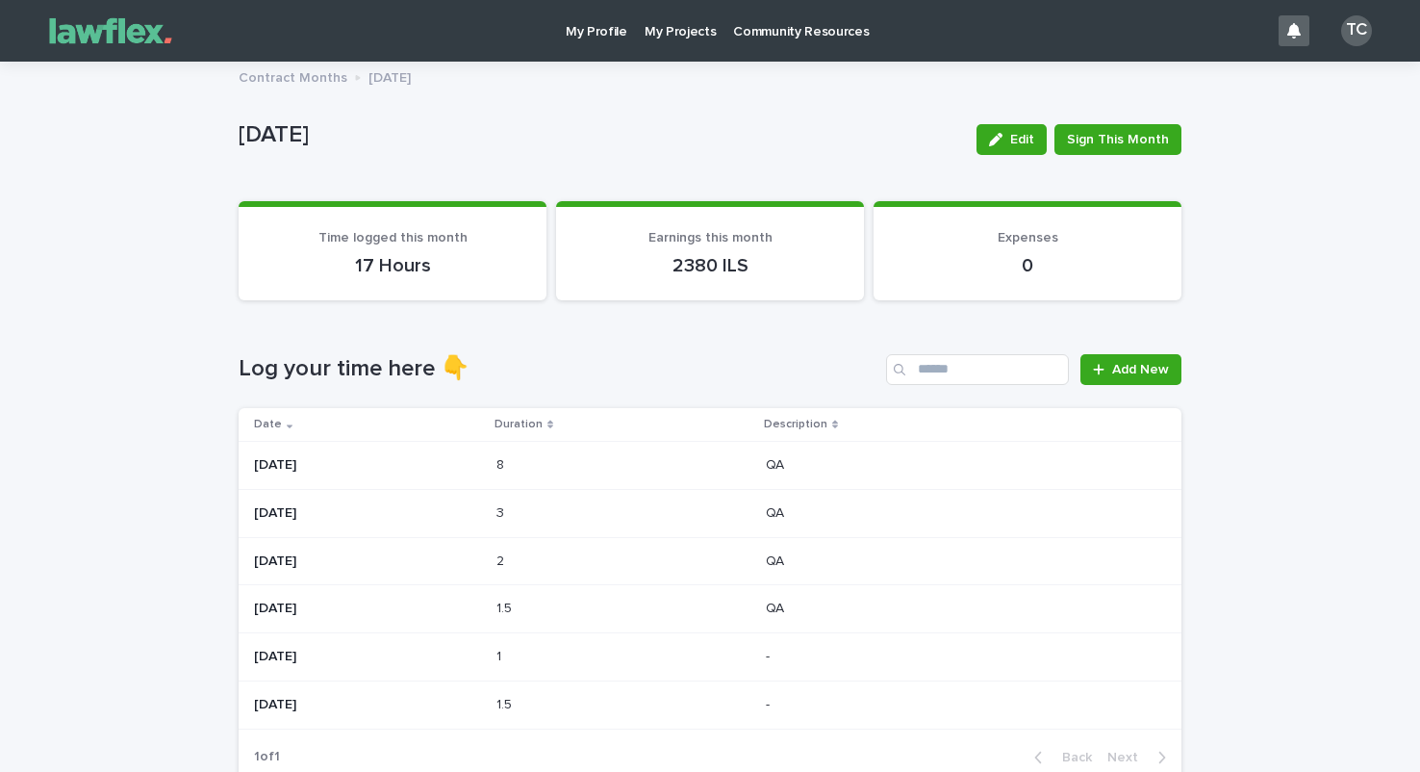
click at [586, 513] on p at bounding box center [576, 513] width 161 height 16
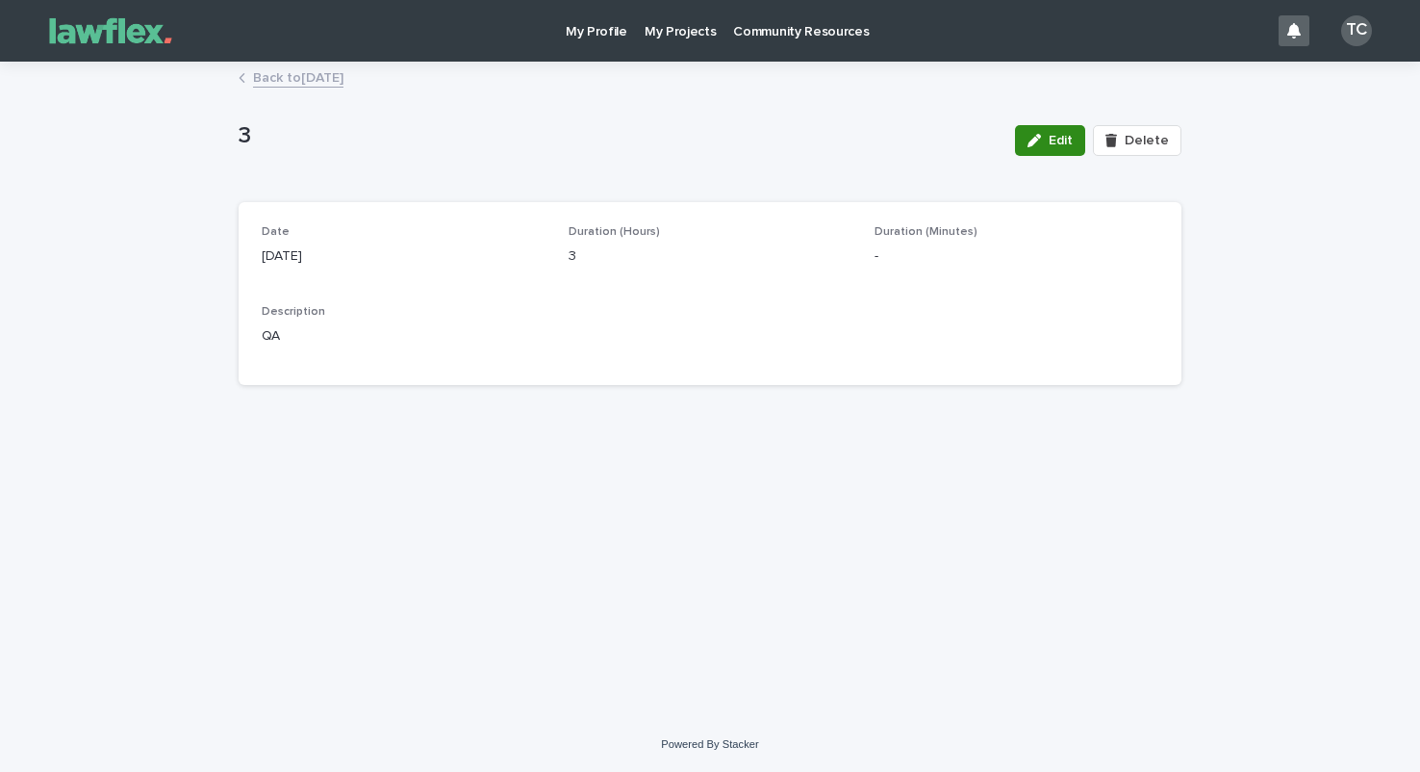
click at [1055, 152] on button "Edit" at bounding box center [1050, 140] width 70 height 31
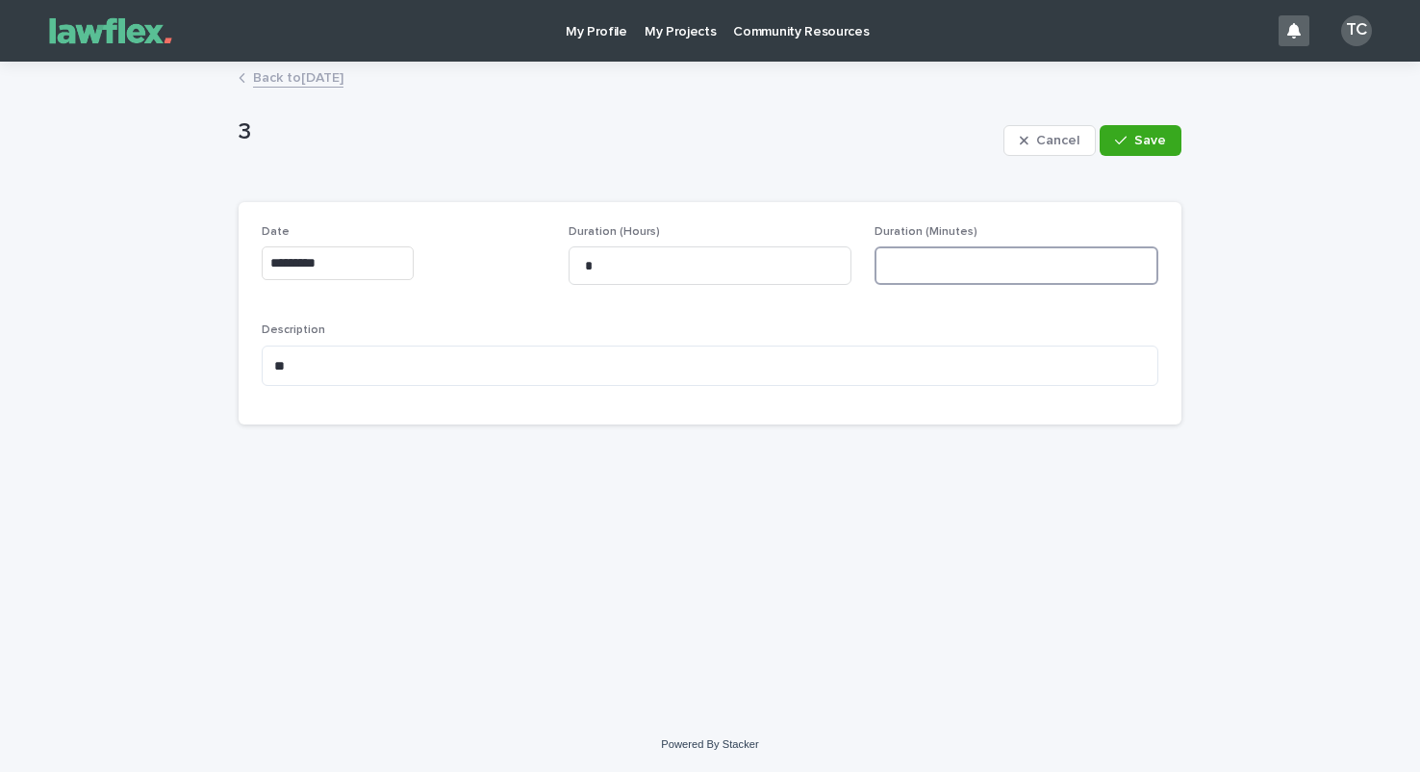
click at [902, 278] on input at bounding box center [1017, 265] width 284 height 38
type input "**"
click at [1124, 157] on div "Cancel Save" at bounding box center [1092, 140] width 178 height 77
click at [1136, 148] on button "Save" at bounding box center [1141, 140] width 82 height 31
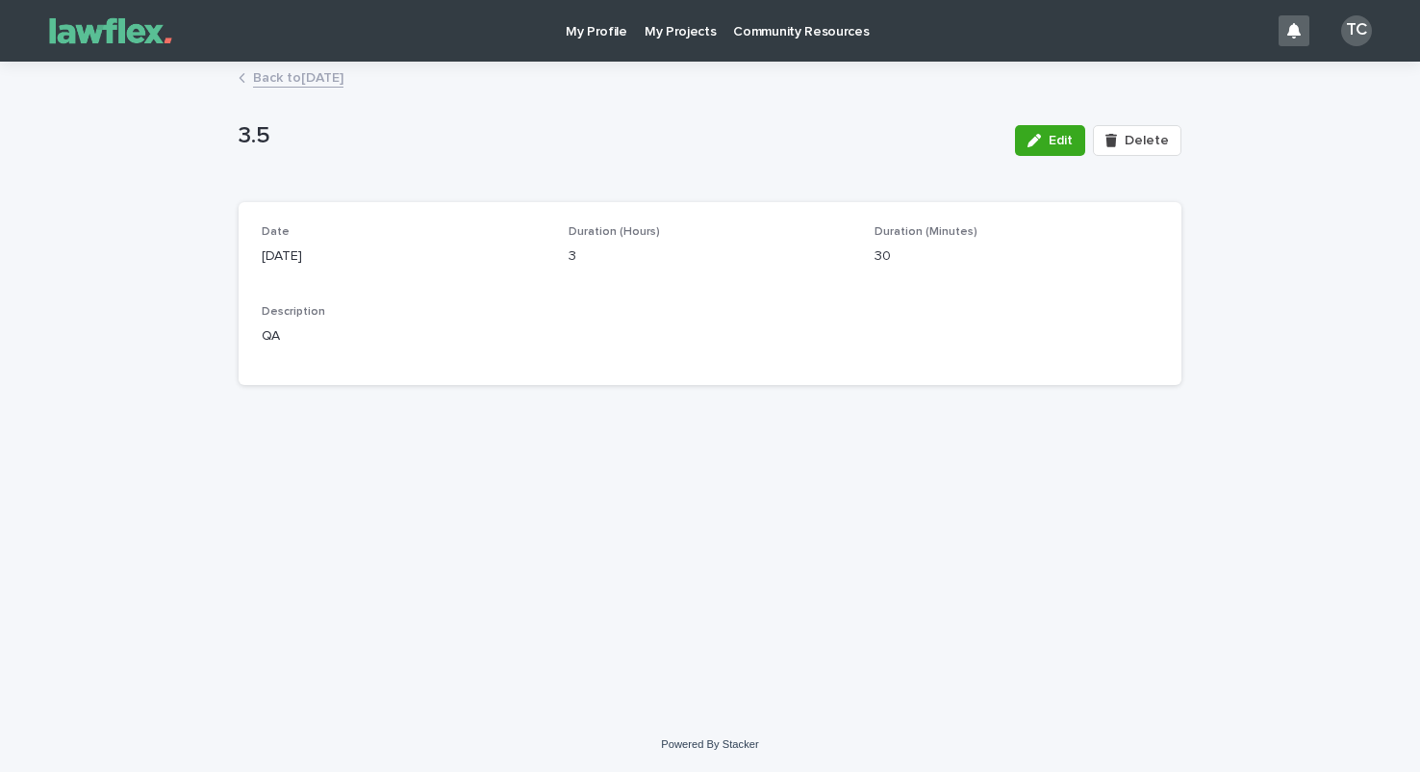
click at [343, 77] on link "Back to [DATE]" at bounding box center [298, 76] width 90 height 22
